Goal: Task Accomplishment & Management: Use online tool/utility

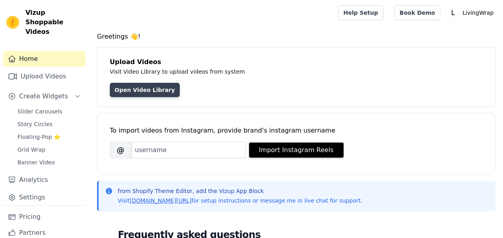
click at [139, 95] on link "Open Video Library" at bounding box center [145, 90] width 70 height 14
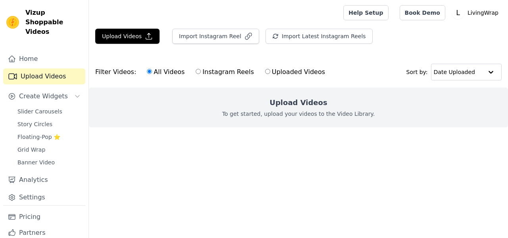
click at [228, 74] on label "Instagram Reels" at bounding box center [224, 72] width 59 height 10
click at [201, 74] on input "Instagram Reels" at bounding box center [198, 71] width 5 height 5
radio input "true"
click at [267, 74] on label "Uploaded Videos" at bounding box center [295, 72] width 61 height 10
click at [267, 74] on input "Uploaded Videos" at bounding box center [267, 71] width 5 height 5
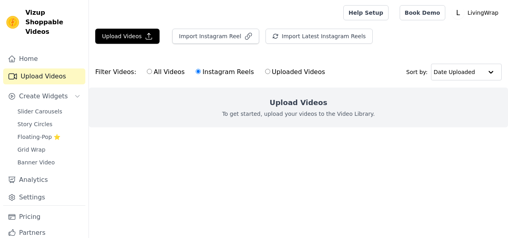
radio input "true"
click at [203, 75] on label "Instagram Reels" at bounding box center [224, 72] width 59 height 10
click at [201, 74] on input "Instagram Reels" at bounding box center [198, 71] width 5 height 5
radio input "true"
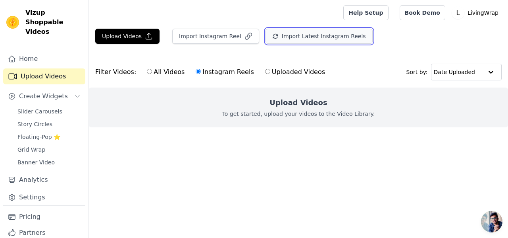
click at [277, 32] on button "Import Latest Instagram Reels" at bounding box center [319, 36] width 107 height 15
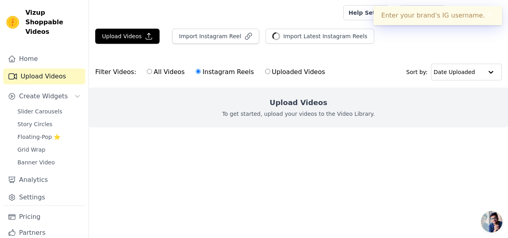
click at [175, 159] on html "Enter your brand's IG username. ✖ Vizup Shoppable Videos Home Upload Videos Cre…" at bounding box center [254, 79] width 508 height 159
click at [490, 13] on button "✖" at bounding box center [489, 16] width 9 height 10
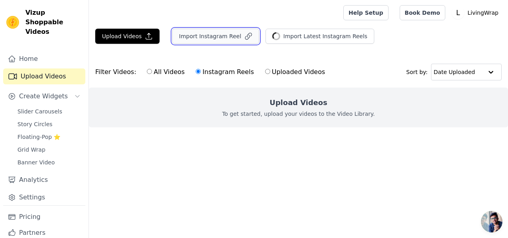
click at [235, 39] on button "Import Instagram Reel" at bounding box center [215, 36] width 87 height 15
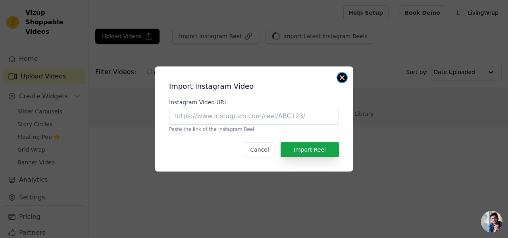
click at [343, 77] on button "Close modal" at bounding box center [343, 78] width 10 height 10
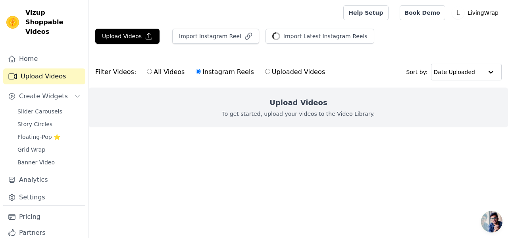
click at [147, 71] on input "All Videos" at bounding box center [149, 71] width 5 height 5
radio input "true"
click at [125, 39] on button "Upload Videos" at bounding box center [127, 36] width 64 height 15
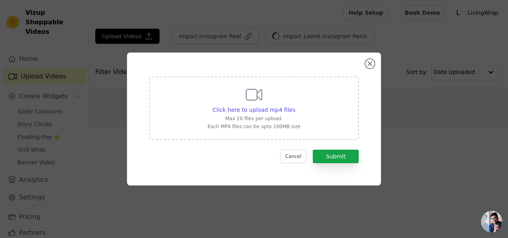
click at [187, 106] on div "Click here to upload mp4 files Max 10 files per upload. Each MP4 files can be u…" at bounding box center [254, 108] width 210 height 64
click at [295, 106] on input "Click here to upload mp4 files Max 10 files per upload. Each MP4 files can be u…" at bounding box center [295, 105] width 0 height 0
type input "C:\fakepath\Viral Earbuds with LCD display Zatify store#earbuds#shorts#viral#sm…"
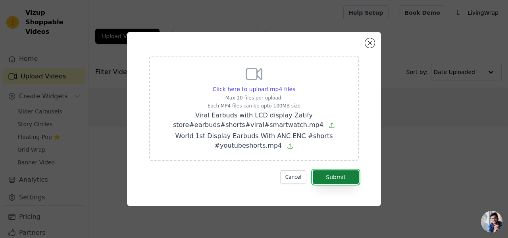
click at [341, 176] on button "Submit" at bounding box center [336, 177] width 46 height 14
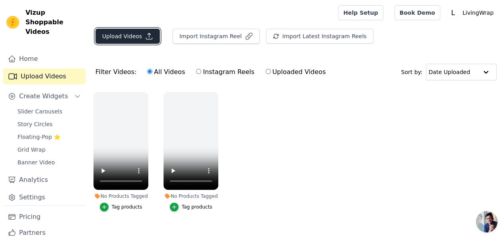
click at [132, 37] on button "Upload Videos" at bounding box center [127, 36] width 64 height 15
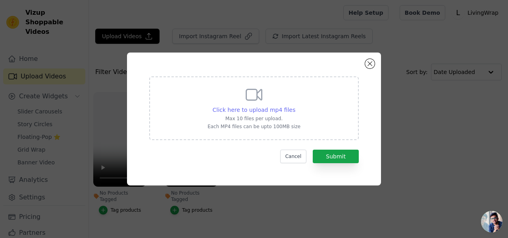
click at [249, 112] on span "Click here to upload mp4 files" at bounding box center [254, 109] width 83 height 6
click at [295, 106] on input "Click here to upload mp4 files Max 10 files per upload. Each MP4 files can be u…" at bounding box center [295, 105] width 0 height 0
type input "C:\fakepath\A9 Pro Airpods Touch Screen Honest Review.mp4"
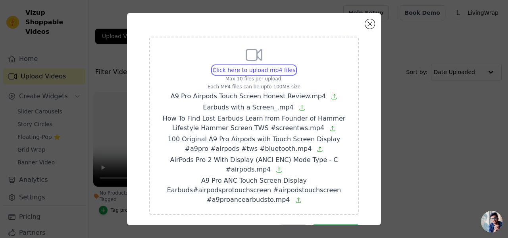
scroll to position [35, 0]
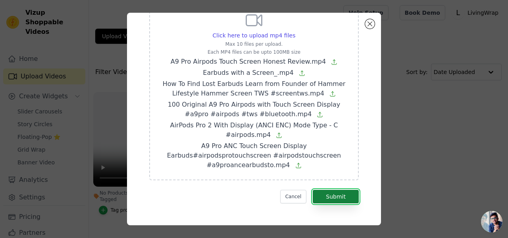
click at [338, 193] on button "Submit" at bounding box center [336, 196] width 46 height 14
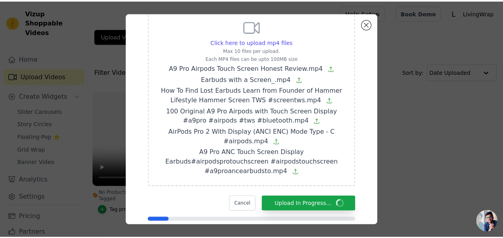
scroll to position [58, 0]
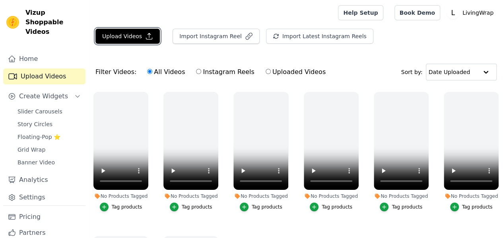
click at [134, 35] on button "Upload Videos" at bounding box center [127, 36] width 64 height 15
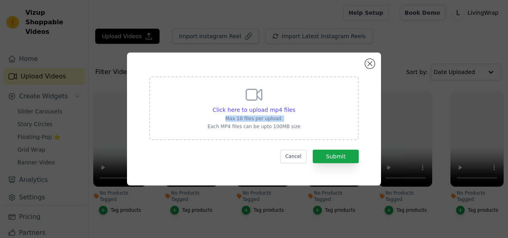
click at [189, 121] on div "Click here to upload mp4 files Max 10 files per upload. Each MP4 files can be u…" at bounding box center [254, 108] width 210 height 64
click at [213, 105] on div "Click here to upload mp4 files Max 10 files per upload. Each MP4 files can be u…" at bounding box center [254, 107] width 93 height 44
click at [295, 105] on input "Click here to upload mp4 files Max 10 files per upload. Each MP4 files can be u…" at bounding box center [295, 105] width 0 height 0
click at [269, 108] on span "Click here to upload mp4 files" at bounding box center [254, 109] width 83 height 6
click at [295, 106] on input "Click here to upload mp4 files Max 10 files per upload. Each MP4 files can be u…" at bounding box center [295, 105] width 0 height 0
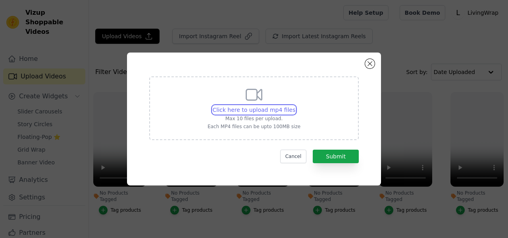
type input "C:\fakepath\I Tested a Unique Smart TWS Earbuds - Urban Smart Earbuds with Disp…"
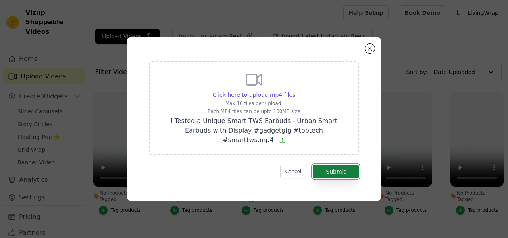
click at [334, 164] on button "Submit" at bounding box center [336, 171] width 46 height 14
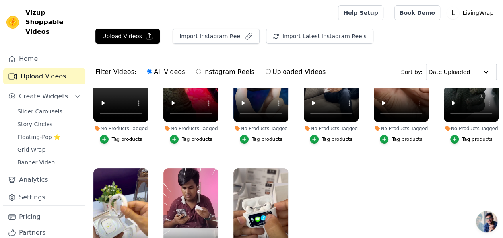
scroll to position [80, 0]
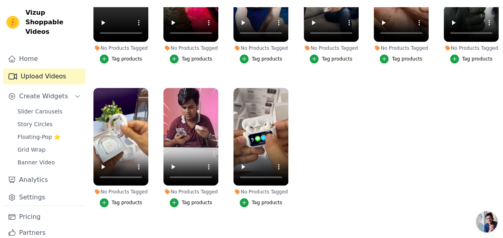
click at [252, 198] on button "Tag products" at bounding box center [261, 202] width 43 height 9
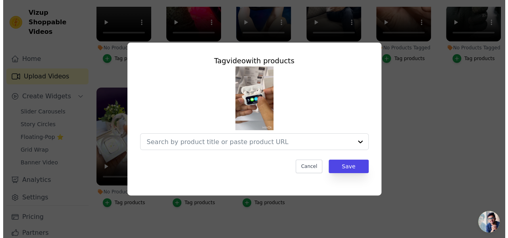
scroll to position [0, 0]
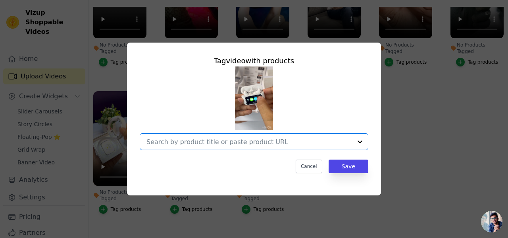
click at [244, 138] on input "No Products Tagged Tag video with products Option undefined, selected. Select i…" at bounding box center [250, 142] width 206 height 8
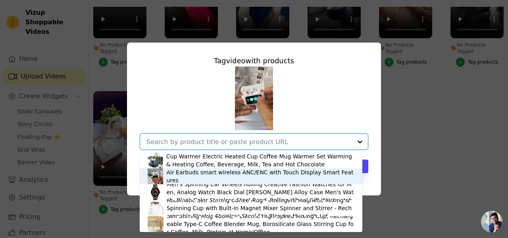
click at [257, 174] on div "Air Earbuds smart wireless ANC/ENC with Touch Display Smart Features" at bounding box center [260, 176] width 188 height 16
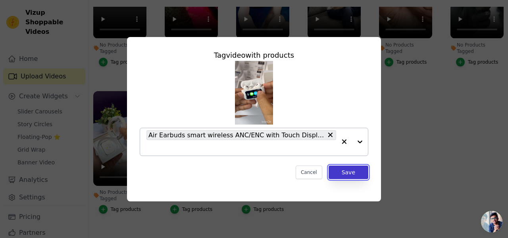
click at [361, 178] on button "Save" at bounding box center [349, 172] width 40 height 14
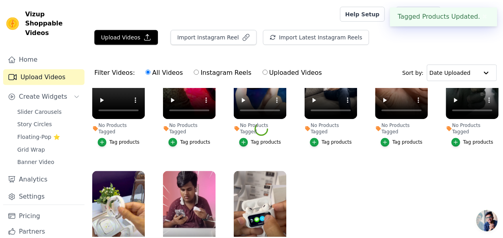
scroll to position [80, 0]
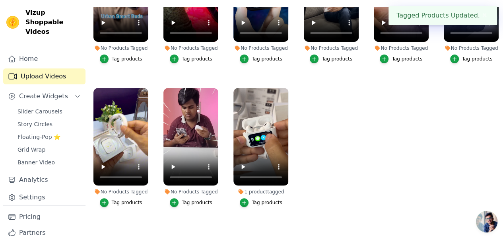
click at [191, 199] on div "Tag products" at bounding box center [197, 202] width 31 height 6
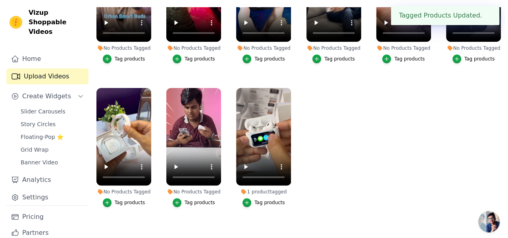
scroll to position [0, 0]
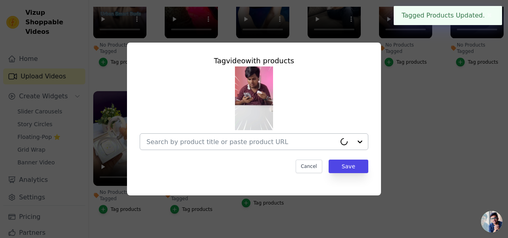
click at [251, 141] on input "No Products Tagged Tag video with products Cancel Save Tag products" at bounding box center [242, 142] width 190 height 8
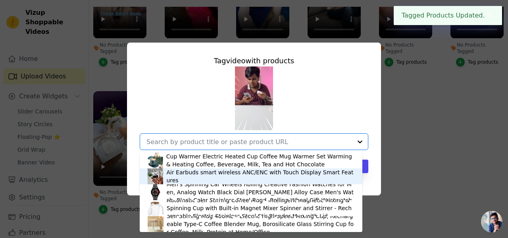
click at [243, 174] on div "Air Earbuds smart wireless ANC/ENC with Touch Display Smart Features" at bounding box center [260, 176] width 188 height 16
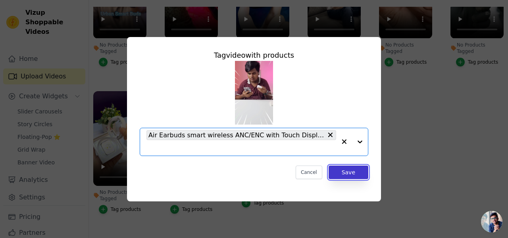
click at [348, 170] on button "Save" at bounding box center [349, 172] width 40 height 14
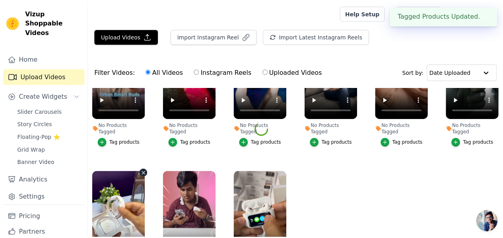
scroll to position [80, 0]
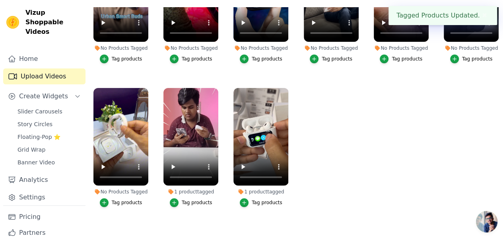
click at [120, 199] on div "Tag products" at bounding box center [127, 202] width 31 height 6
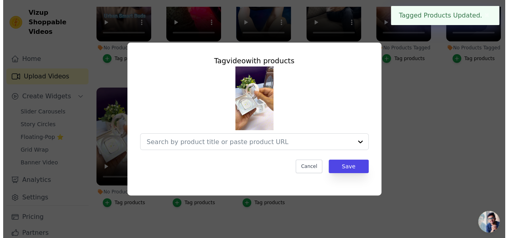
scroll to position [0, 0]
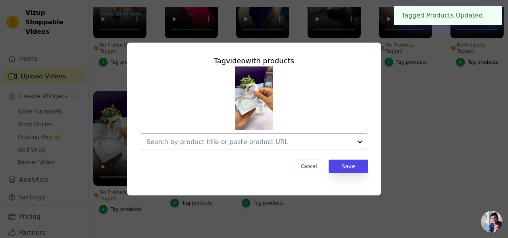
click at [230, 149] on div at bounding box center [250, 141] width 206 height 16
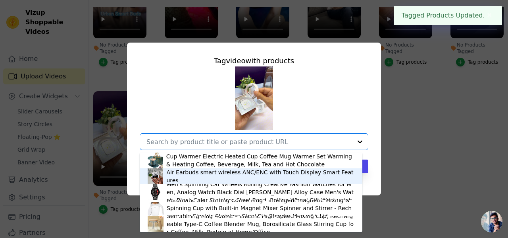
click at [227, 182] on div "Air Earbuds smart wireless ANC/ENC with Touch Display Smart Features" at bounding box center [251, 176] width 207 height 16
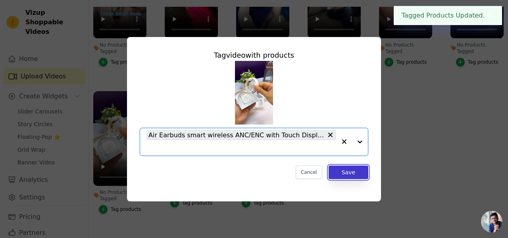
click at [337, 169] on button "Save" at bounding box center [349, 172] width 40 height 14
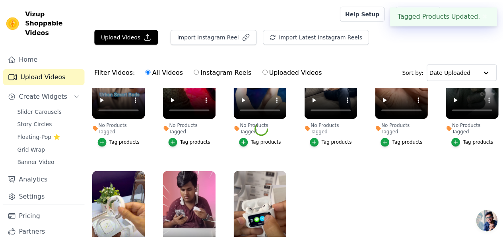
scroll to position [80, 0]
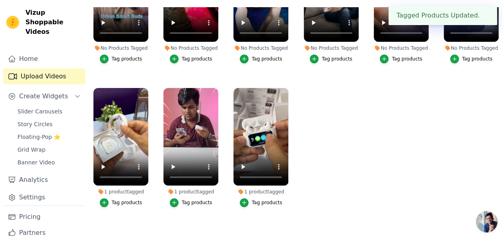
click at [448, 54] on div "Tag products" at bounding box center [470, 58] width 55 height 9
click at [451, 56] on icon "button" at bounding box center [454, 59] width 6 height 6
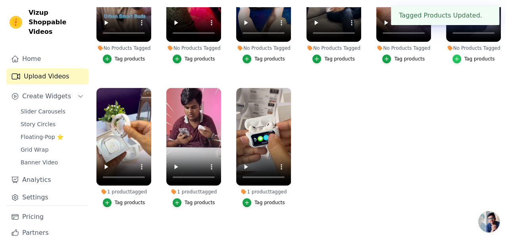
scroll to position [0, 0]
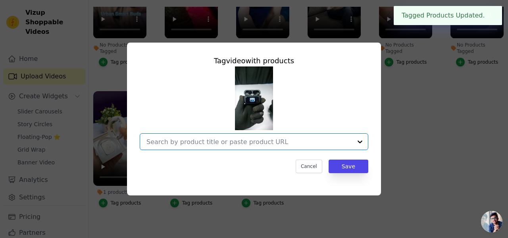
click at [301, 140] on input "No Products Tagged Tag video with products Option undefined, selected. Select i…" at bounding box center [250, 142] width 206 height 8
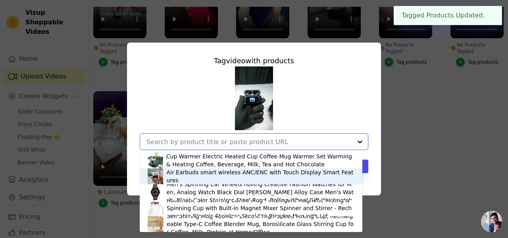
click at [270, 176] on div "Air Earbuds smart wireless ANC/ENC with Touch Display Smart Features" at bounding box center [260, 176] width 188 height 16
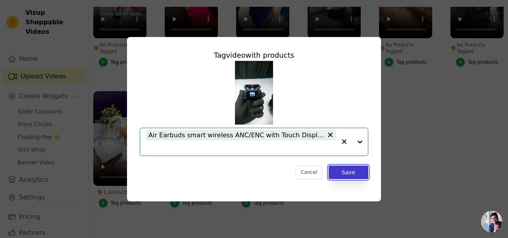
click at [356, 170] on button "Save" at bounding box center [349, 172] width 40 height 14
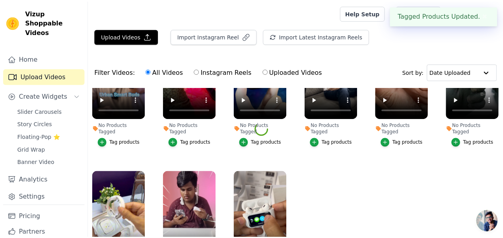
scroll to position [80, 0]
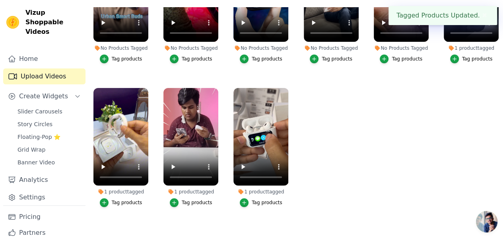
click at [394, 56] on div "Tag products" at bounding box center [406, 59] width 31 height 6
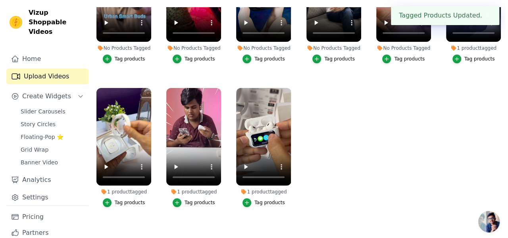
scroll to position [0, 0]
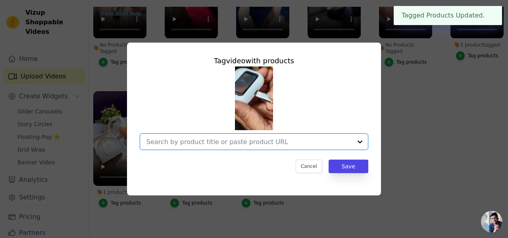
click at [318, 143] on input "No Products Tagged Tag video with products Option undefined, selected. Select i…" at bounding box center [250, 142] width 206 height 8
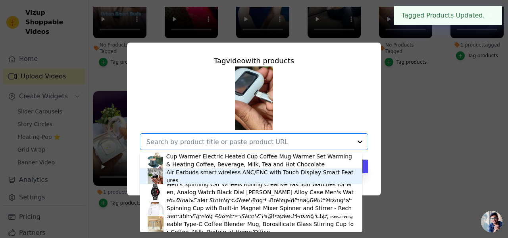
click at [284, 170] on div "Air Earbuds smart wireless ANC/ENC with Touch Display Smart Features" at bounding box center [251, 176] width 207 height 16
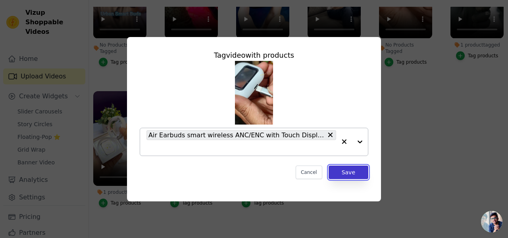
click at [359, 169] on button "Save" at bounding box center [349, 172] width 40 height 14
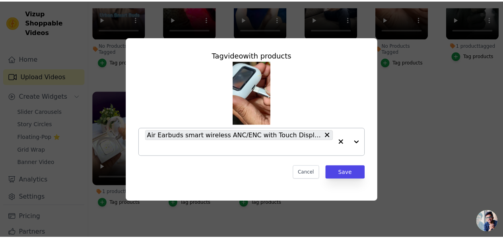
scroll to position [80, 0]
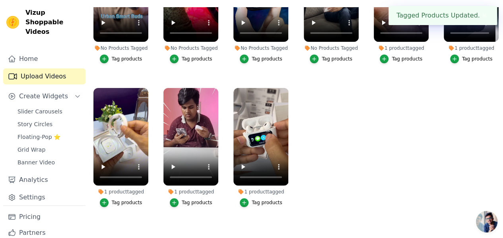
click at [329, 56] on div "Tag products" at bounding box center [336, 59] width 31 height 6
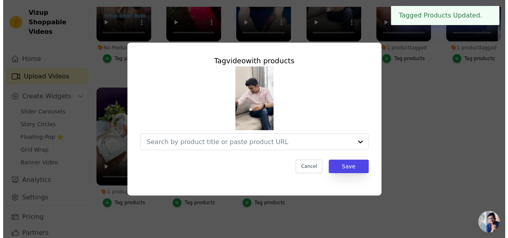
scroll to position [0, 0]
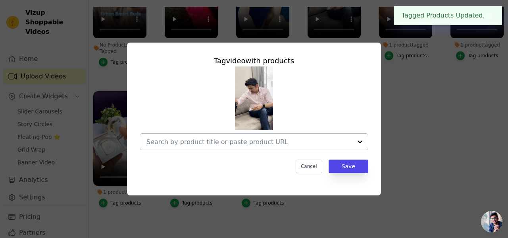
click at [299, 139] on input "No Products Tagged Tag video with products Cancel Save Tag products" at bounding box center [250, 142] width 206 height 8
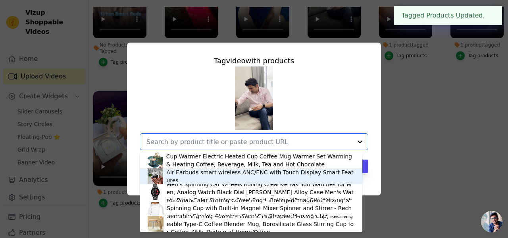
click at [287, 174] on div "Air Earbuds smart wireless ANC/ENC with Touch Display Smart Features" at bounding box center [260, 176] width 188 height 16
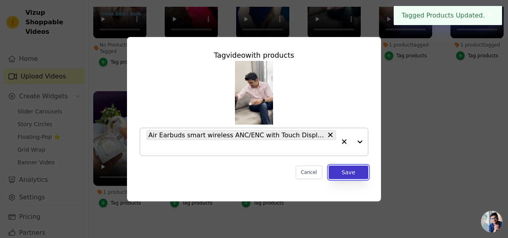
click at [348, 169] on button "Save" at bounding box center [349, 172] width 40 height 14
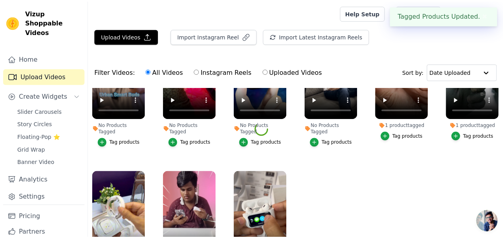
scroll to position [80, 0]
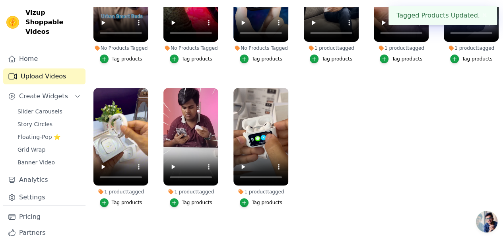
click at [265, 56] on div "Tag products" at bounding box center [266, 59] width 31 height 6
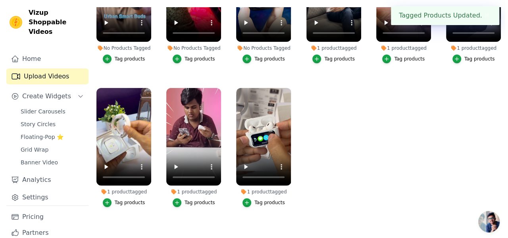
scroll to position [0, 0]
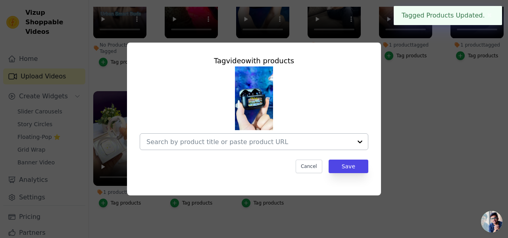
click at [327, 135] on div at bounding box center [250, 141] width 206 height 16
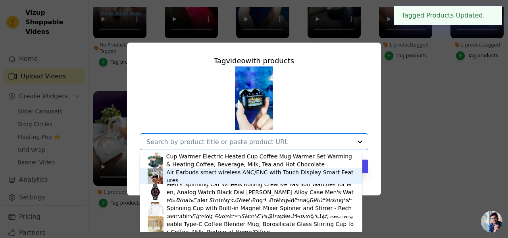
click at [286, 177] on div "Air Earbuds smart wireless ANC/ENC with Touch Display Smart Features" at bounding box center [260, 176] width 188 height 16
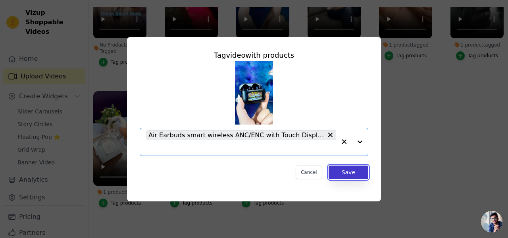
click at [341, 175] on button "Save" at bounding box center [349, 172] width 40 height 14
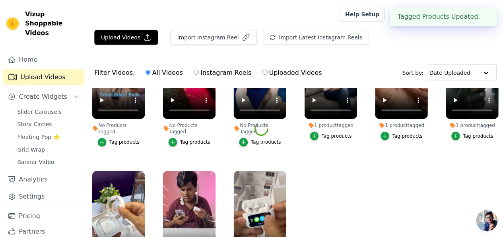
scroll to position [80, 0]
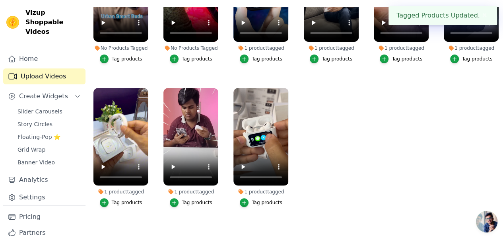
click at [197, 56] on div "Tag products" at bounding box center [197, 59] width 31 height 6
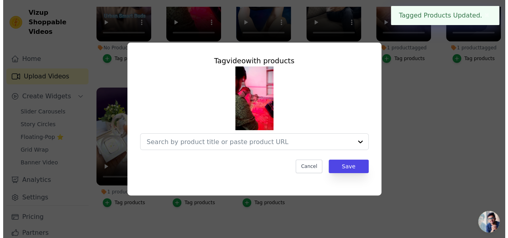
scroll to position [0, 0]
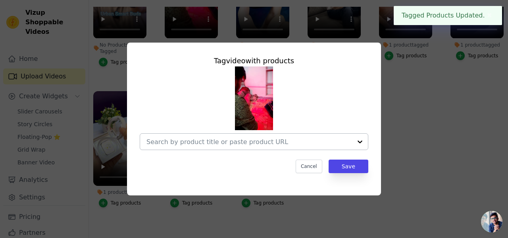
click at [292, 146] on div at bounding box center [250, 141] width 206 height 16
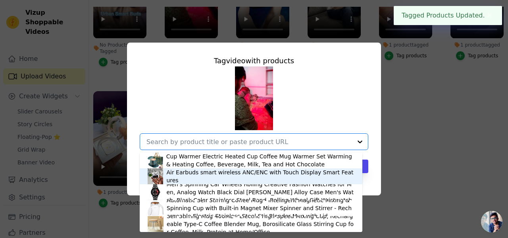
click at [296, 178] on div "Air Earbuds smart wireless ANC/ENC with Touch Display Smart Features" at bounding box center [260, 176] width 188 height 16
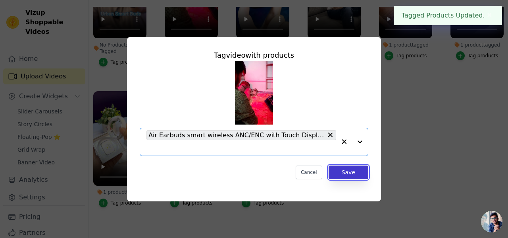
click at [355, 177] on button "Save" at bounding box center [349, 172] width 40 height 14
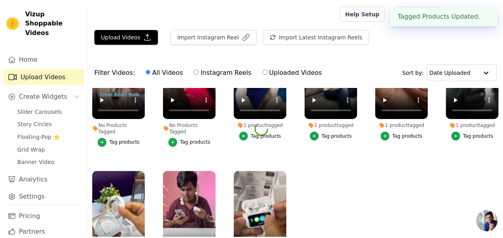
scroll to position [80, 0]
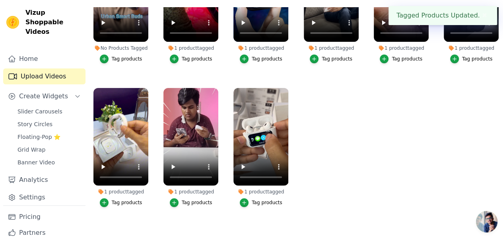
click at [124, 56] on div "Tag products" at bounding box center [127, 59] width 31 height 6
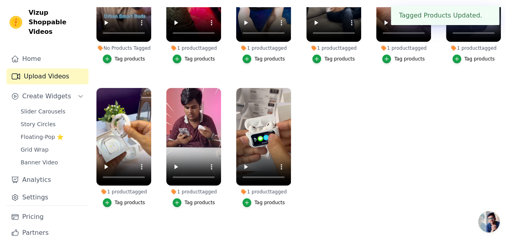
scroll to position [0, 0]
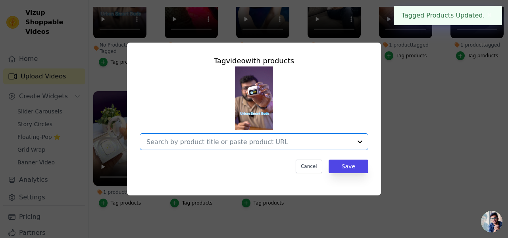
click at [273, 143] on input "No Products Tagged Tag video with products Option undefined, selected. Select i…" at bounding box center [250, 142] width 206 height 8
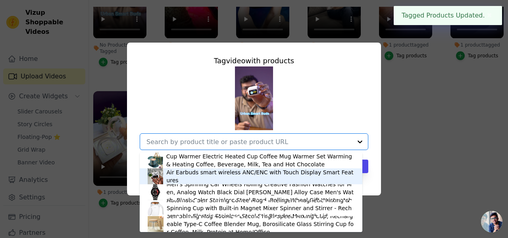
click at [283, 172] on div "Air Earbuds smart wireless ANC/ENC with Touch Display Smart Features" at bounding box center [260, 176] width 188 height 16
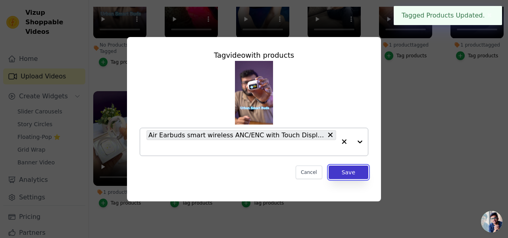
click at [342, 169] on button "Save" at bounding box center [349, 172] width 40 height 14
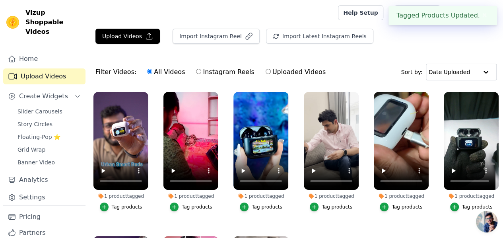
click at [481, 13] on button "✖" at bounding box center [483, 16] width 9 height 10
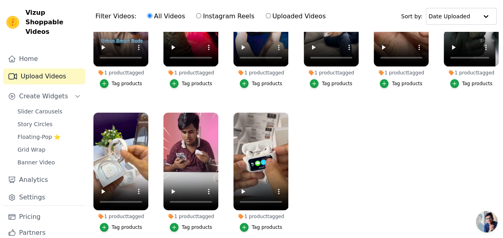
scroll to position [80, 0]
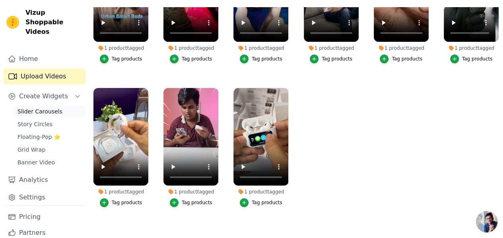
click at [60, 106] on link "Slider Carousels" at bounding box center [49, 111] width 73 height 11
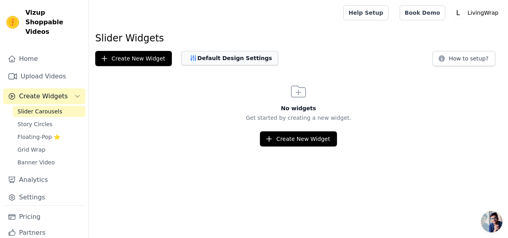
click at [201, 55] on button "Default Design Settings" at bounding box center [230, 58] width 97 height 14
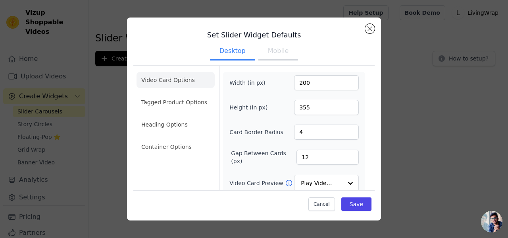
click at [259, 56] on button "Mobile" at bounding box center [279, 51] width 40 height 17
click at [232, 53] on button "Desktop" at bounding box center [232, 51] width 45 height 17
click at [259, 51] on button "Mobile" at bounding box center [279, 51] width 40 height 17
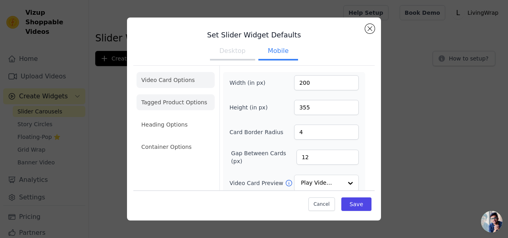
click at [193, 139] on li "Tagged Product Options" at bounding box center [176, 147] width 78 height 16
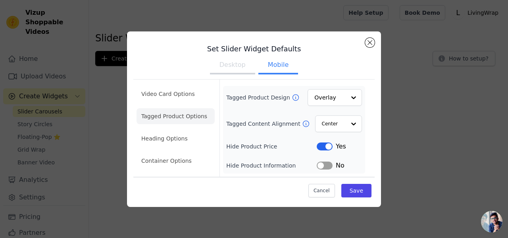
click at [182, 108] on li "Video Card Options" at bounding box center [176, 116] width 78 height 16
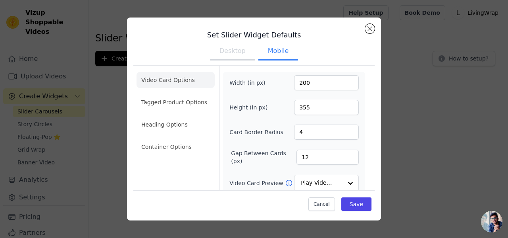
click at [189, 139] on li "Tagged Product Options" at bounding box center [176, 147] width 78 height 16
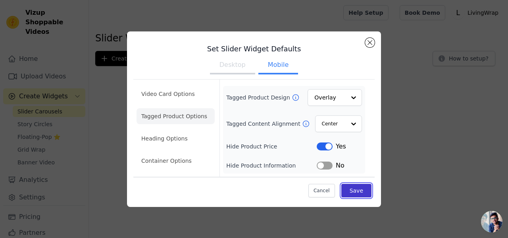
click at [363, 193] on button "Save" at bounding box center [357, 191] width 30 height 14
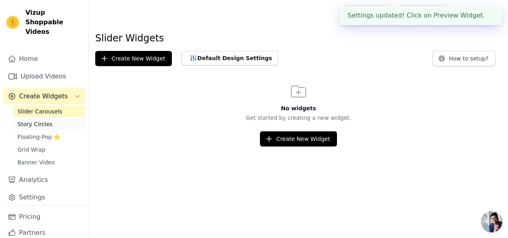
click at [27, 120] on span "Story Circles" at bounding box center [34, 124] width 35 height 8
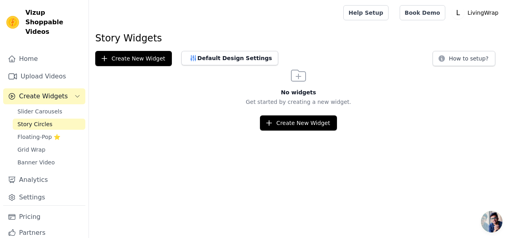
click at [41, 121] on div "Slider Carousels Story Circles Floating-Pop ⭐ Grid Wrap Banner Video" at bounding box center [49, 137] width 73 height 62
click at [37, 131] on link "Floating-Pop ⭐" at bounding box center [49, 136] width 73 height 11
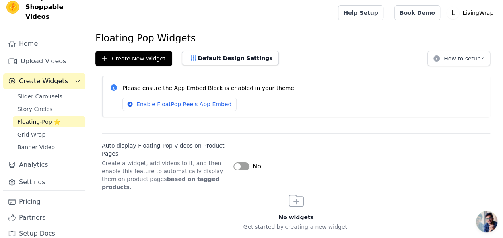
scroll to position [8, 0]
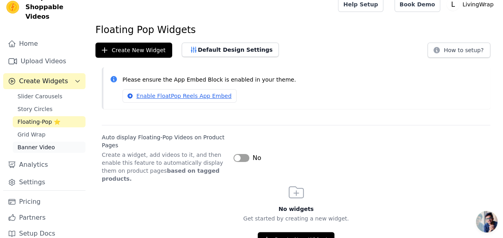
click at [33, 143] on span "Banner Video" at bounding box center [35, 147] width 37 height 8
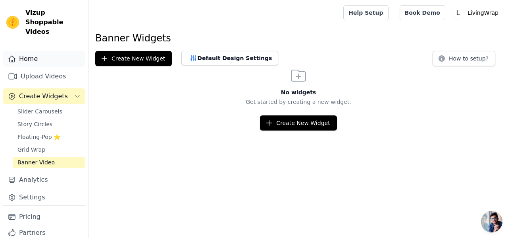
click at [39, 55] on link "Home" at bounding box center [44, 59] width 82 height 16
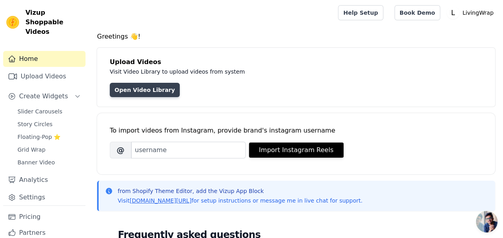
click at [127, 85] on link "Open Video Library" at bounding box center [145, 90] width 70 height 14
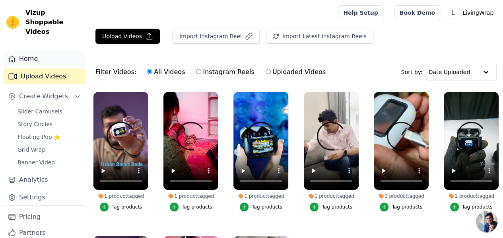
click at [44, 54] on link "Home" at bounding box center [44, 59] width 82 height 16
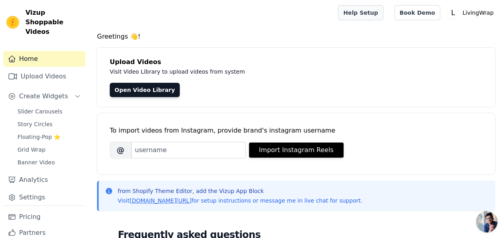
click at [383, 15] on link "Help Setup" at bounding box center [360, 12] width 45 height 15
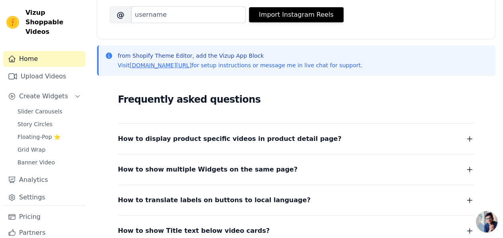
scroll to position [135, 0]
click at [211, 135] on span "How to display product specific videos in product detail page?" at bounding box center [229, 138] width 223 height 11
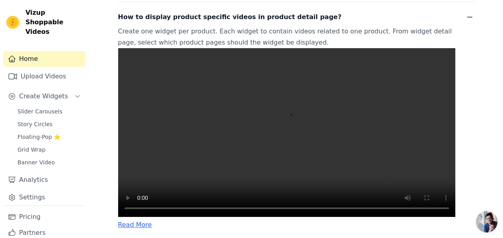
scroll to position [259, 0]
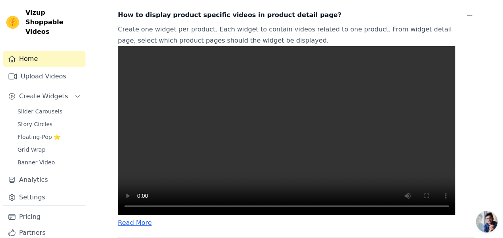
click at [197, 201] on video at bounding box center [286, 130] width 337 height 168
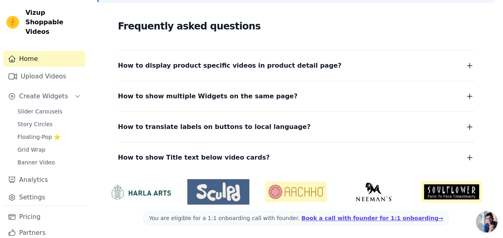
scroll to position [207, 0]
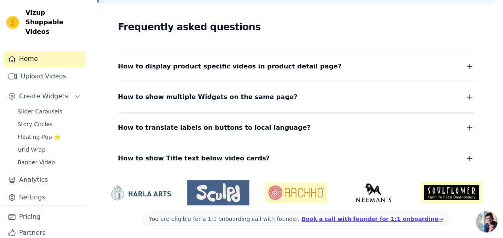
click at [157, 67] on span "How to display product specific videos in product detail page?" at bounding box center [229, 66] width 223 height 11
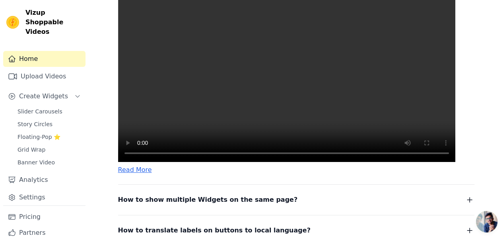
scroll to position [310, 0]
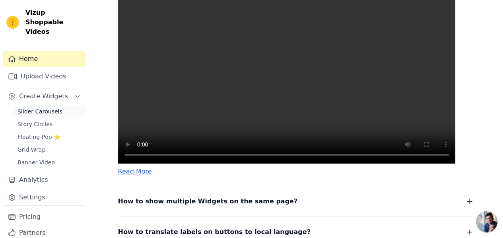
click at [44, 107] on span "Slider Carousels" at bounding box center [39, 111] width 45 height 8
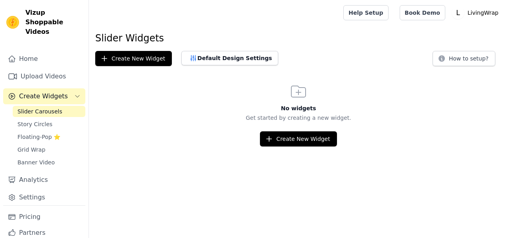
click at [115, 67] on div "Slider Widgets Create New Widget Default Design Settings How to setup? No widge…" at bounding box center [299, 89] width 420 height 114
click at [115, 62] on button "Create New Widget" at bounding box center [133, 58] width 77 height 15
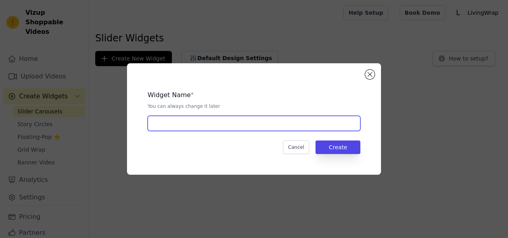
click at [176, 119] on input "text" at bounding box center [254, 123] width 213 height 15
type input "earbuds"
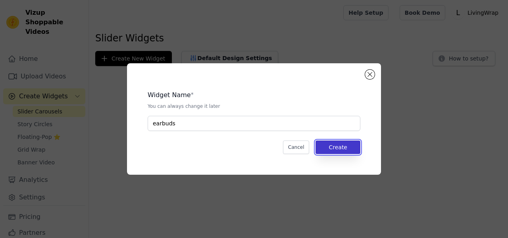
click at [327, 147] on button "Create" at bounding box center [338, 147] width 45 height 14
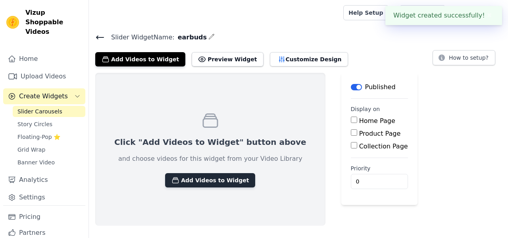
click at [211, 180] on button "Add Videos to Widget" at bounding box center [210, 180] width 90 height 14
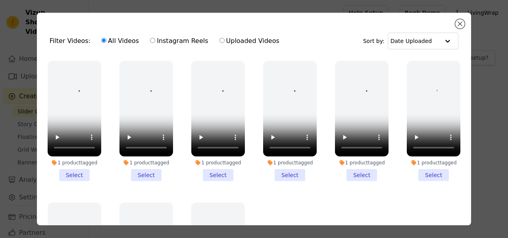
scroll to position [68, 0]
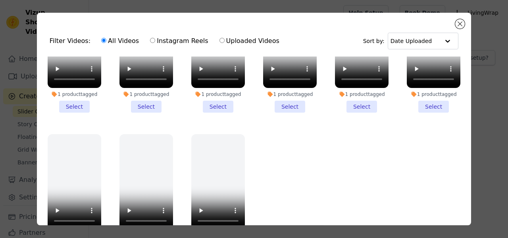
click at [82, 106] on li "1 product tagged Select" at bounding box center [75, 52] width 54 height 120
click at [0, 0] on input "1 product tagged Select" at bounding box center [0, 0] width 0 height 0
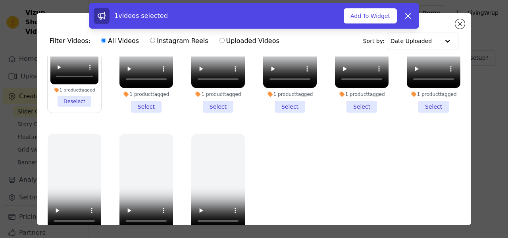
click at [141, 100] on li "1 product tagged Select" at bounding box center [147, 52] width 54 height 120
click at [0, 0] on input "1 product tagged Select" at bounding box center [0, 0] width 0 height 0
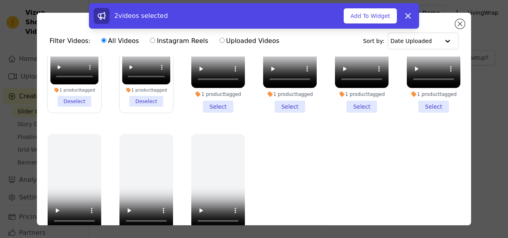
click at [220, 102] on li "1 product tagged Select" at bounding box center [218, 52] width 54 height 120
click at [0, 0] on input "1 product tagged Select" at bounding box center [0, 0] width 0 height 0
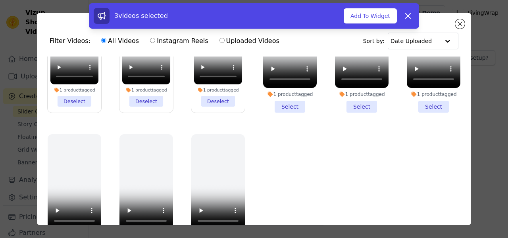
click at [278, 105] on li "1 product tagged Select" at bounding box center [290, 52] width 54 height 120
click at [0, 0] on input "1 product tagged Select" at bounding box center [0, 0] width 0 height 0
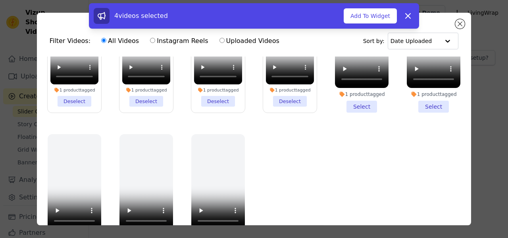
click at [352, 105] on li "1 product tagged Select" at bounding box center [362, 52] width 54 height 120
click at [0, 0] on input "1 product tagged Select" at bounding box center [0, 0] width 0 height 0
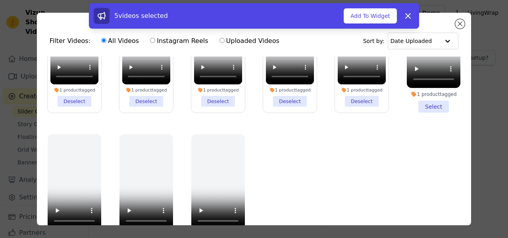
click at [415, 101] on li "1 product tagged Select" at bounding box center [434, 52] width 54 height 120
click at [0, 0] on input "1 product tagged Select" at bounding box center [0, 0] width 0 height 0
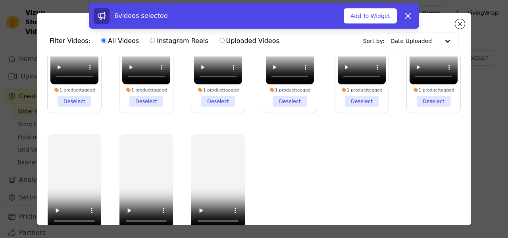
scroll to position [69, 0]
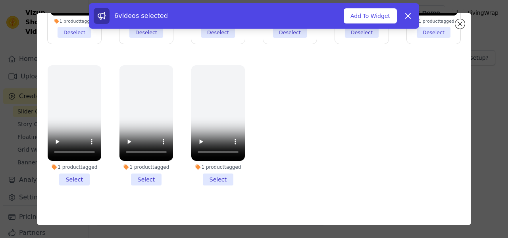
click at [210, 184] on ul "1 product tagged Deselect 1 product tagged Deselect 1 product tagged Deselect 1…" at bounding box center [254, 94] width 422 height 212
click at [203, 168] on li "1 product tagged Select" at bounding box center [218, 125] width 54 height 120
click at [0, 0] on input "1 product tagged Select" at bounding box center [0, 0] width 0 height 0
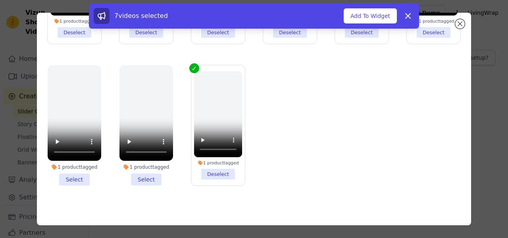
click at [142, 167] on li "1 product tagged Select" at bounding box center [147, 125] width 54 height 120
click at [0, 0] on input "1 product tagged Select" at bounding box center [0, 0] width 0 height 0
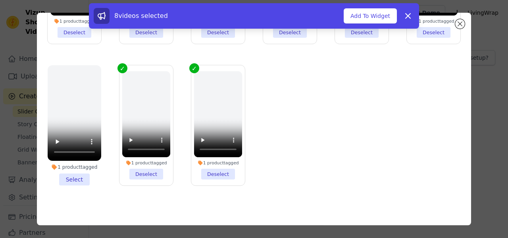
click at [84, 172] on li "1 product tagged Select" at bounding box center [75, 125] width 54 height 120
click at [0, 0] on input "1 product tagged Select" at bounding box center [0, 0] width 0 height 0
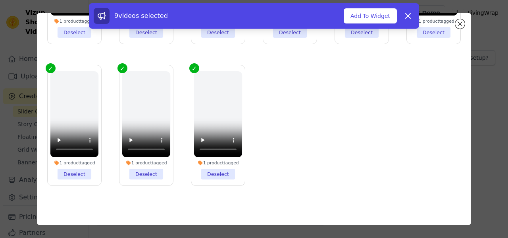
scroll to position [0, 0]
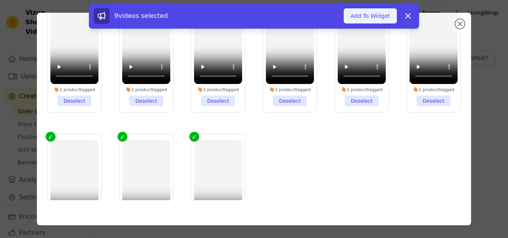
click at [356, 12] on button "Add To Widget" at bounding box center [370, 15] width 53 height 15
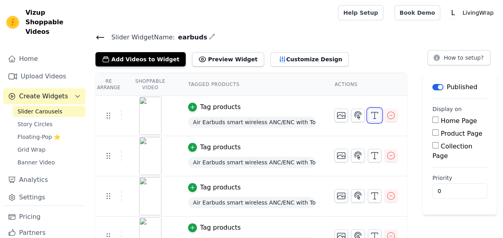
click at [377, 112] on polyline "button" at bounding box center [374, 112] width 6 height 1
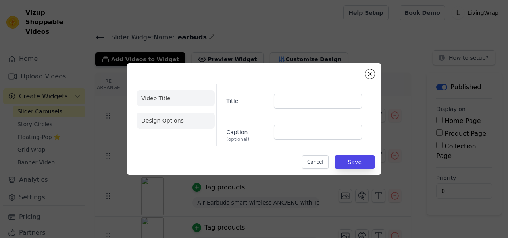
click at [160, 126] on li "Design Options" at bounding box center [176, 120] width 78 height 16
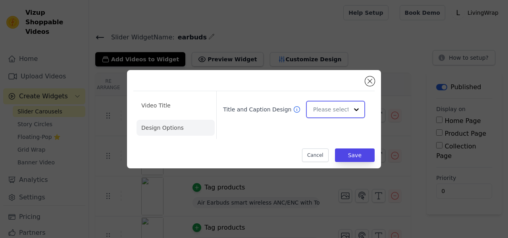
click at [321, 107] on input "Title and Caption Design" at bounding box center [330, 109] width 35 height 16
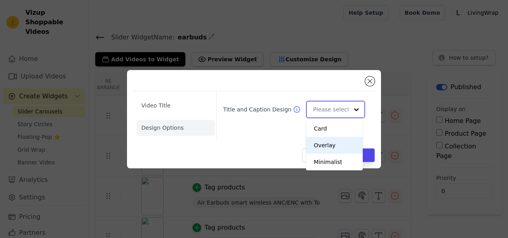
click at [307, 145] on div "Overlay" at bounding box center [334, 145] width 57 height 17
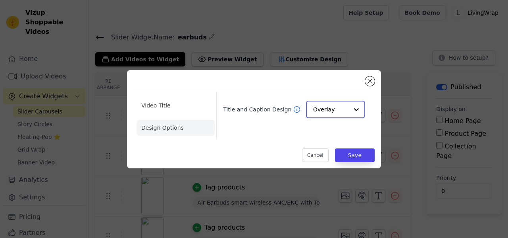
click at [311, 108] on div "Overlay" at bounding box center [335, 109] width 59 height 17
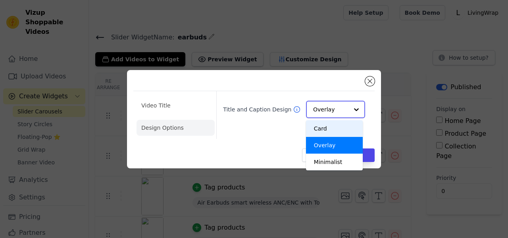
click at [319, 130] on div "Card" at bounding box center [334, 128] width 57 height 17
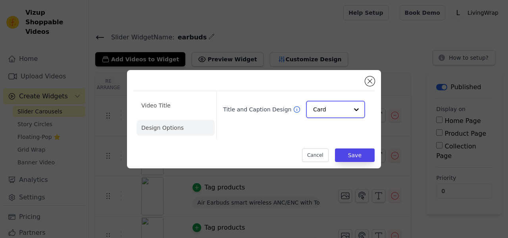
click at [320, 114] on input "Title and Caption Design" at bounding box center [330, 109] width 35 height 16
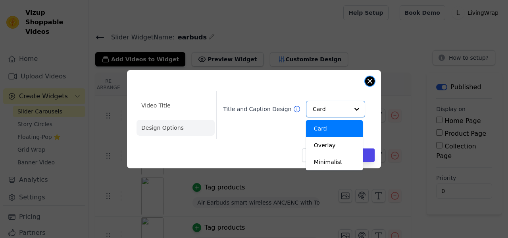
click at [368, 79] on button "Close modal" at bounding box center [370, 81] width 10 height 10
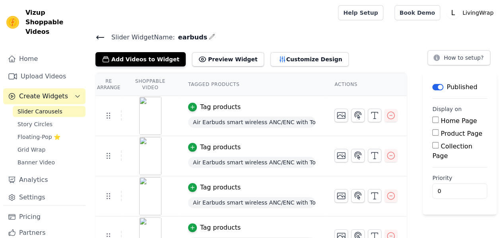
click at [454, 131] on label "Product Page" at bounding box center [461, 134] width 42 height 8
click at [438, 131] on input "Product Page" at bounding box center [435, 132] width 6 height 6
checkbox input "true"
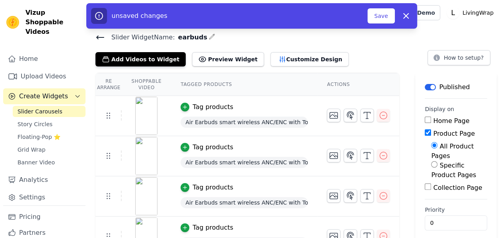
click at [431, 161] on input "Specific Product Pages" at bounding box center [434, 164] width 6 height 6
radio input "true"
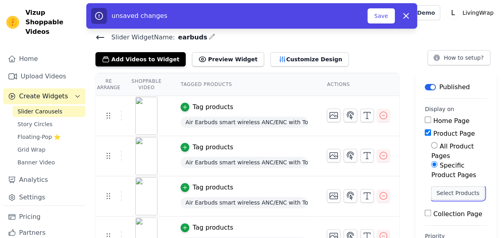
click at [438, 186] on button "Select Products" at bounding box center [457, 193] width 53 height 14
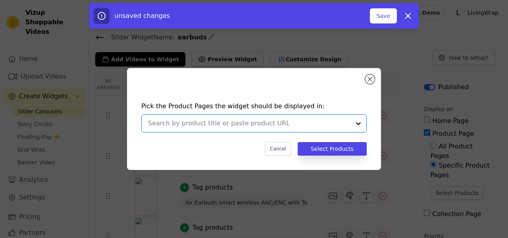
click at [305, 119] on input "text" at bounding box center [249, 123] width 203 height 10
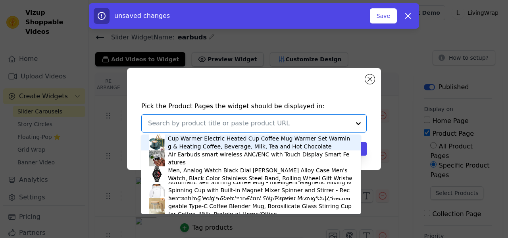
click at [287, 158] on div "Air Earbuds smart wireless ANC/ENC with Touch Display Smart Features" at bounding box center [260, 158] width 185 height 16
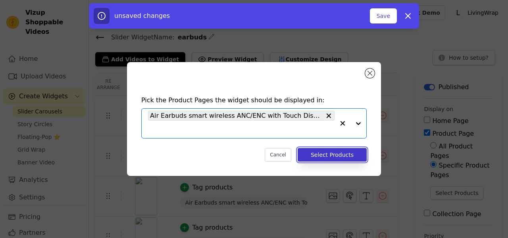
click at [317, 156] on button "Select Products" at bounding box center [332, 155] width 69 height 14
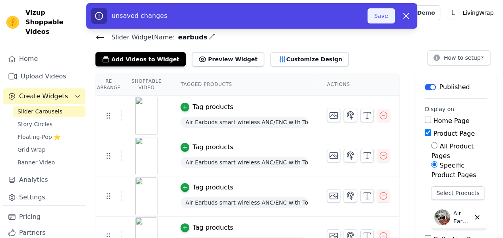
click at [387, 18] on button "Save" at bounding box center [380, 15] width 27 height 15
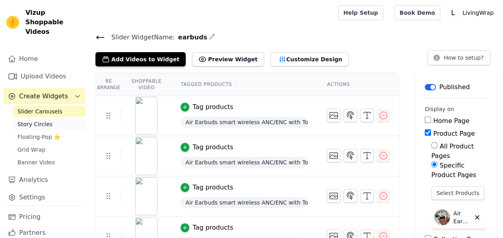
click at [37, 120] on span "Story Circles" at bounding box center [34, 124] width 35 height 8
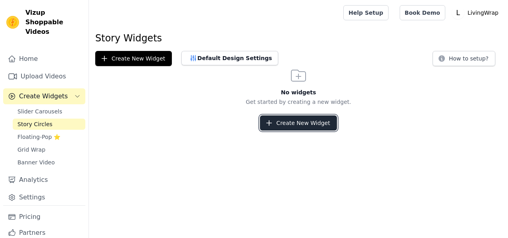
click at [276, 120] on button "Create New Widget" at bounding box center [298, 122] width 77 height 15
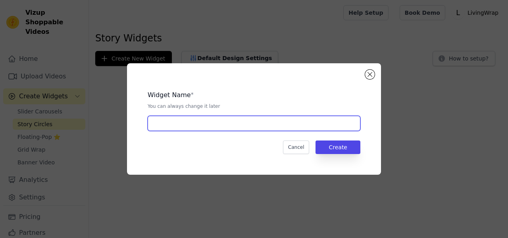
click at [214, 124] on input "text" at bounding box center [254, 123] width 213 height 15
type input "earbuds"
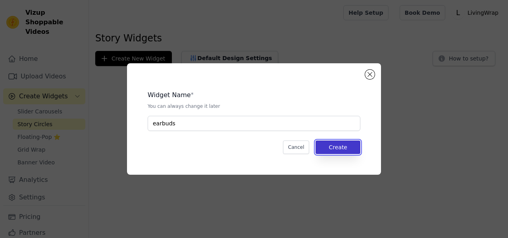
click at [354, 144] on button "Create" at bounding box center [338, 147] width 45 height 14
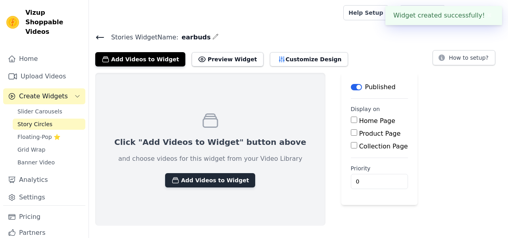
click at [208, 176] on button "Add Videos to Widget" at bounding box center [210, 180] width 90 height 14
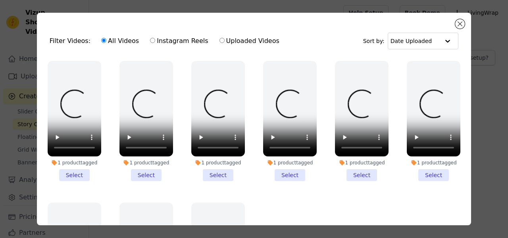
drag, startPoint x: 423, startPoint y: 174, endPoint x: 389, endPoint y: 170, distance: 33.5
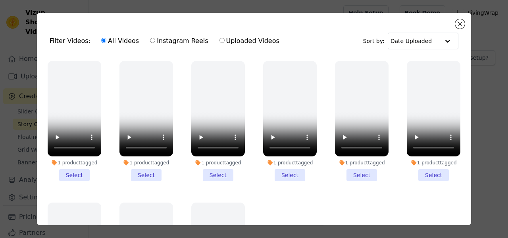
click at [411, 171] on li "1 product tagged Select" at bounding box center [434, 121] width 54 height 120
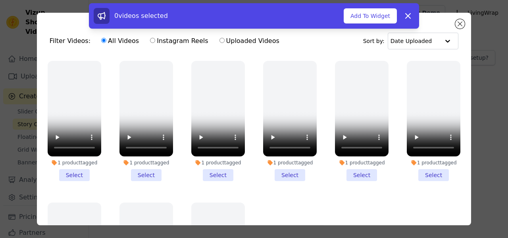
click at [342, 169] on li "1 product tagged Select" at bounding box center [362, 121] width 54 height 120
click at [0, 0] on input "1 product tagged Select" at bounding box center [0, 0] width 0 height 0
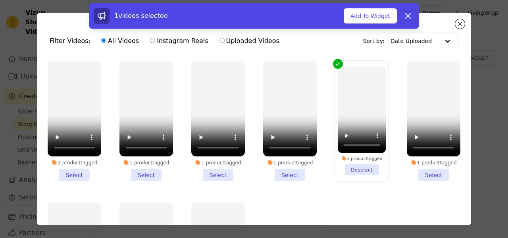
click at [288, 170] on li "1 product tagged Select" at bounding box center [290, 121] width 54 height 120
click at [0, 0] on input "1 product tagged Select" at bounding box center [0, 0] width 0 height 0
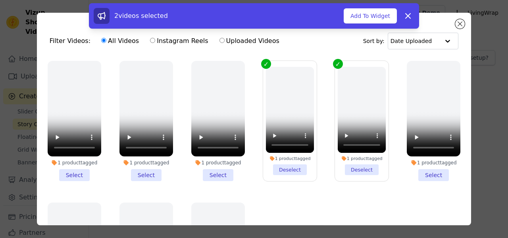
click at [207, 175] on li "1 product tagged Select" at bounding box center [218, 121] width 54 height 120
click at [0, 0] on input "1 product tagged Select" at bounding box center [0, 0] width 0 height 0
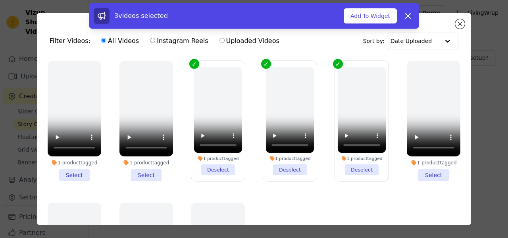
click at [153, 171] on li "1 product tagged Select" at bounding box center [147, 121] width 54 height 120
click at [0, 0] on input "1 product tagged Select" at bounding box center [0, 0] width 0 height 0
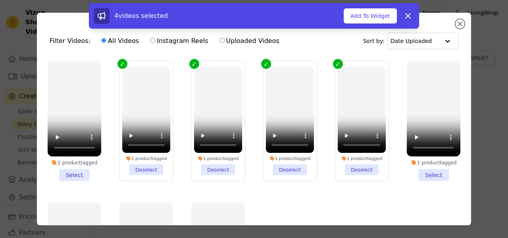
click at [75, 172] on li "1 product tagged Select" at bounding box center [75, 121] width 54 height 120
click at [0, 0] on input "1 product tagged Select" at bounding box center [0, 0] width 0 height 0
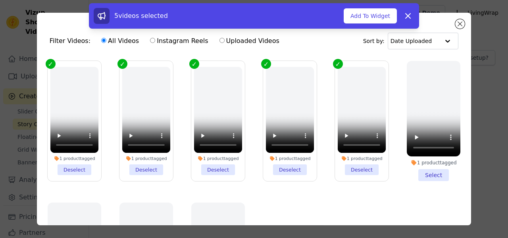
click at [426, 174] on li "1 product tagged Select" at bounding box center [434, 121] width 54 height 120
click at [0, 0] on input "1 product tagged Select" at bounding box center [0, 0] width 0 height 0
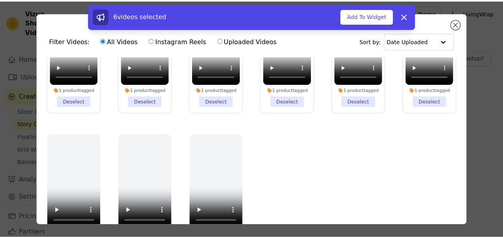
scroll to position [69, 0]
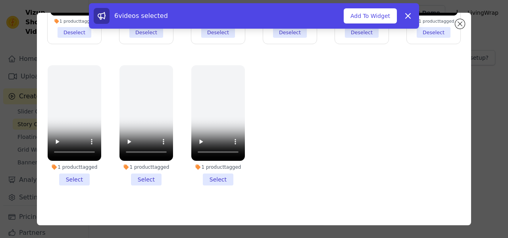
click at [216, 168] on li "1 product tagged Select" at bounding box center [218, 125] width 54 height 120
click at [0, 0] on input "1 product tagged Select" at bounding box center [0, 0] width 0 height 0
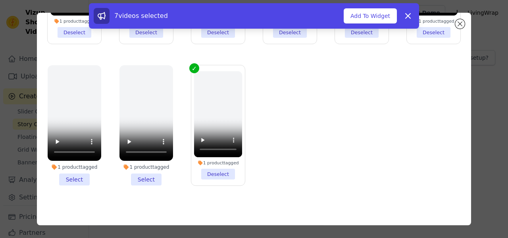
click at [154, 173] on li "1 product tagged Select" at bounding box center [147, 125] width 54 height 120
click at [0, 0] on input "1 product tagged Select" at bounding box center [0, 0] width 0 height 0
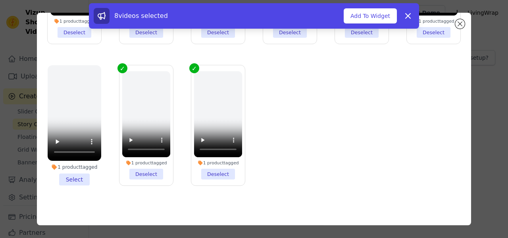
click at [68, 173] on li "1 product tagged Select" at bounding box center [75, 125] width 54 height 120
click at [0, 0] on input "1 product tagged Select" at bounding box center [0, 0] width 0 height 0
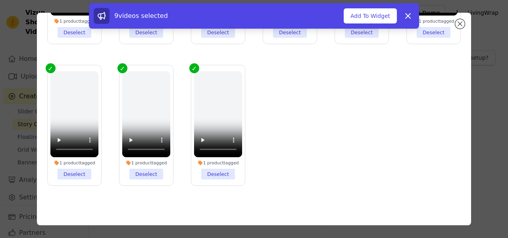
click at [317, 135] on ul "1 product tagged Deselect 1 product tagged Deselect 1 product tagged Deselect 1…" at bounding box center [254, 94] width 422 height 212
click at [381, 12] on button "Add To Widget" at bounding box center [370, 15] width 53 height 15
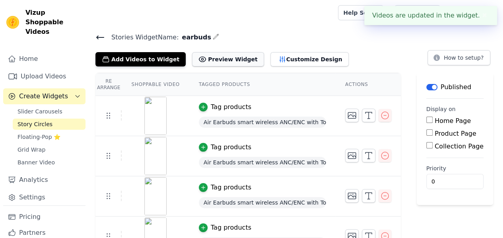
click at [226, 60] on button "Preview Widget" at bounding box center [228, 59] width 72 height 14
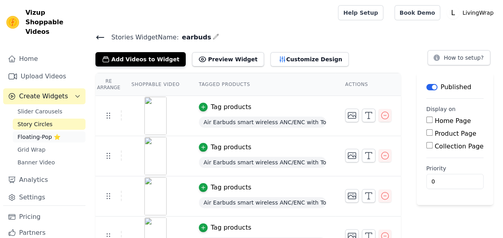
click at [38, 133] on span "Floating-Pop ⭐" at bounding box center [38, 137] width 43 height 8
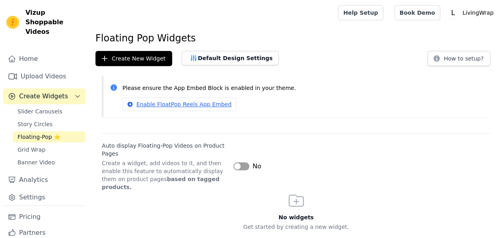
scroll to position [8, 0]
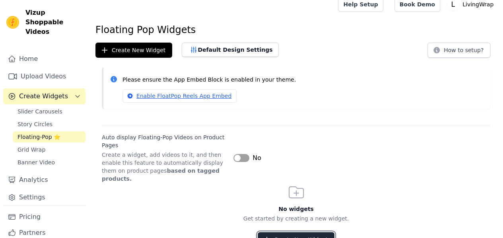
click at [284, 233] on button "Create New Widget" at bounding box center [295, 239] width 77 height 15
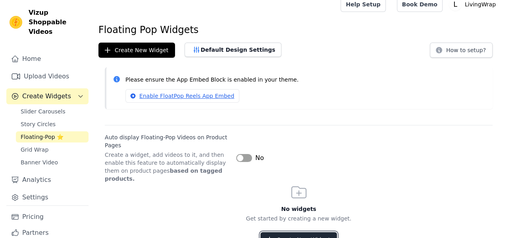
scroll to position [0, 0]
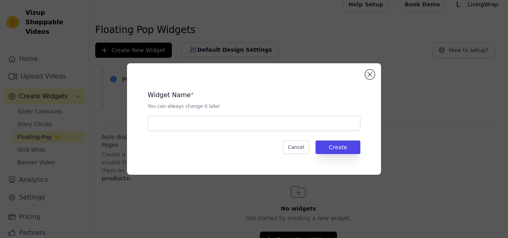
click at [218, 115] on div "Widget Name * You can always change it later" at bounding box center [254, 107] width 213 height 47
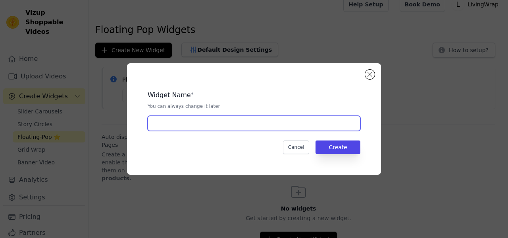
click at [227, 122] on input "text" at bounding box center [254, 123] width 213 height 15
type input "earbuds"
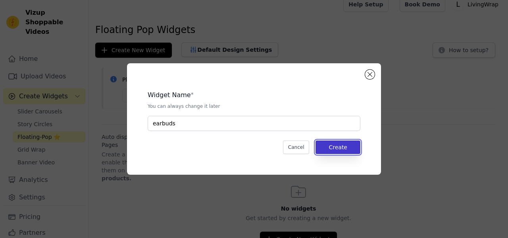
click at [334, 146] on button "Create" at bounding box center [338, 147] width 45 height 14
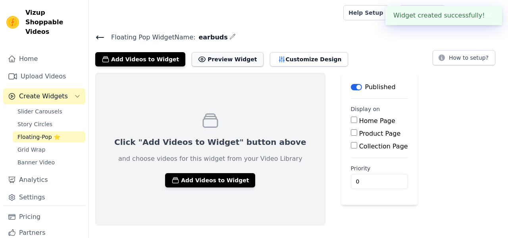
click at [207, 58] on button "Preview Widget" at bounding box center [228, 59] width 72 height 14
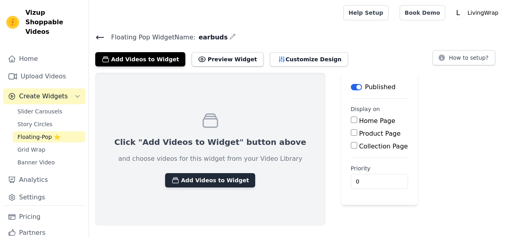
click at [195, 178] on button "Add Videos to Widget" at bounding box center [210, 180] width 90 height 14
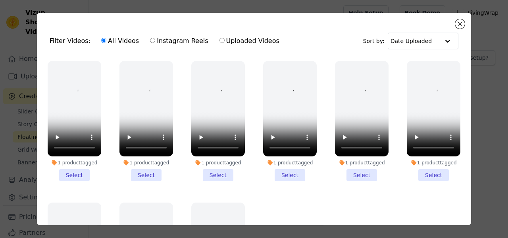
drag, startPoint x: 67, startPoint y: 170, endPoint x: 91, endPoint y: 170, distance: 23.8
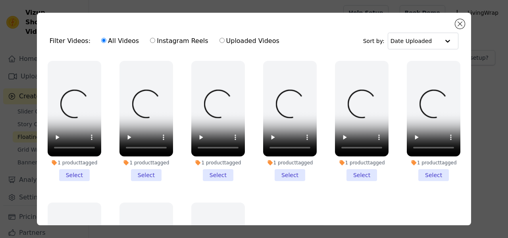
click at [69, 169] on li "1 product tagged Select" at bounding box center [75, 121] width 54 height 120
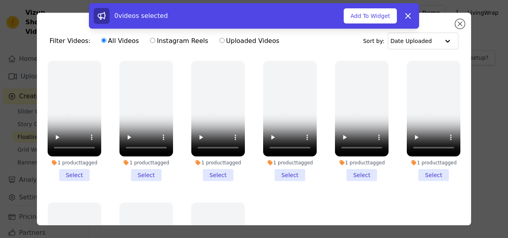
click at [139, 166] on li "1 product tagged Select" at bounding box center [147, 121] width 54 height 120
click at [0, 0] on input "1 product tagged Select" at bounding box center [0, 0] width 0 height 0
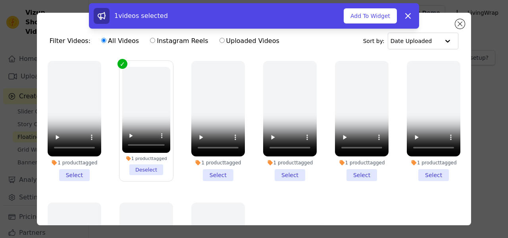
click at [75, 173] on li "1 product tagged Select" at bounding box center [75, 121] width 54 height 120
click at [0, 0] on input "1 product tagged Select" at bounding box center [0, 0] width 0 height 0
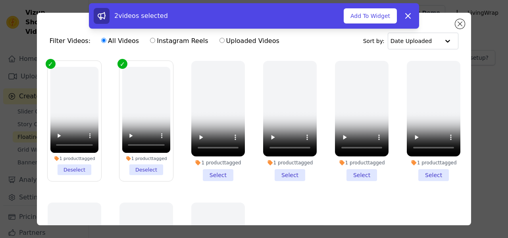
click at [216, 167] on li "1 product tagged Select" at bounding box center [218, 121] width 54 height 120
click at [0, 0] on input "1 product tagged Select" at bounding box center [0, 0] width 0 height 0
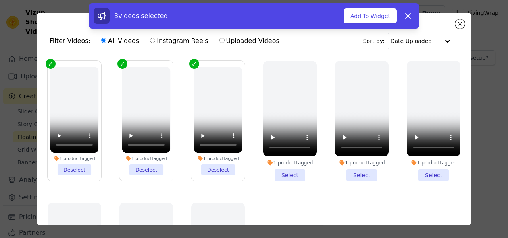
click at [291, 172] on li "1 product tagged Select" at bounding box center [290, 121] width 54 height 120
click at [0, 0] on input "1 product tagged Select" at bounding box center [0, 0] width 0 height 0
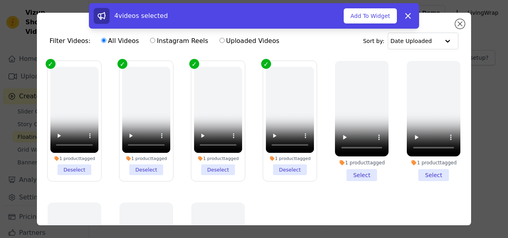
click at [353, 170] on li "1 product tagged Select" at bounding box center [362, 121] width 54 height 120
click at [0, 0] on input "1 product tagged Select" at bounding box center [0, 0] width 0 height 0
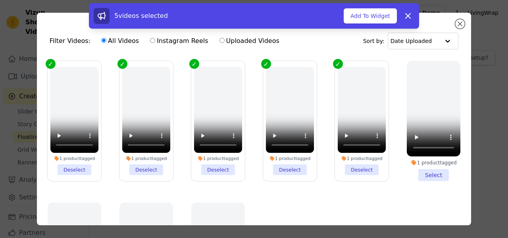
click at [421, 174] on li "1 product tagged Select" at bounding box center [434, 121] width 54 height 120
click at [0, 0] on input "1 product tagged Select" at bounding box center [0, 0] width 0 height 0
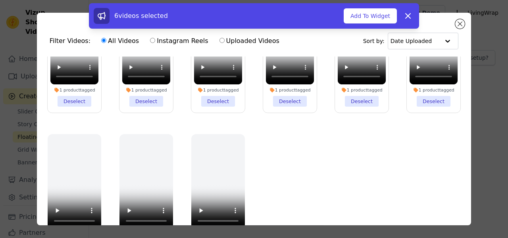
scroll to position [69, 0]
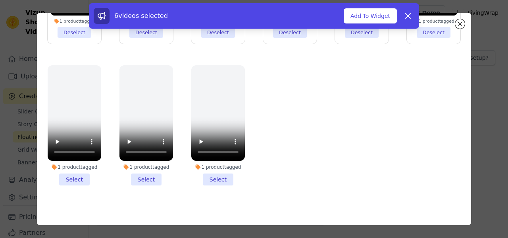
click at [210, 174] on li "1 product tagged Select" at bounding box center [218, 125] width 54 height 120
click at [0, 0] on input "1 product tagged Select" at bounding box center [0, 0] width 0 height 0
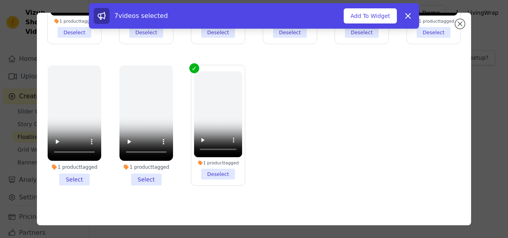
click at [139, 177] on li "1 product tagged Select" at bounding box center [147, 125] width 54 height 120
click at [0, 0] on input "1 product tagged Select" at bounding box center [0, 0] width 0 height 0
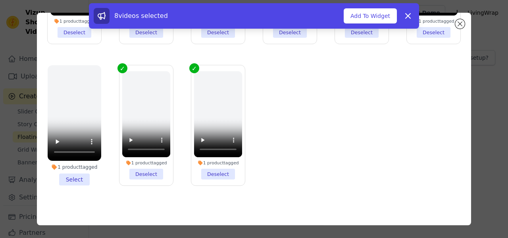
click at [80, 172] on li "1 product tagged Select" at bounding box center [75, 125] width 54 height 120
click at [0, 0] on input "1 product tagged Select" at bounding box center [0, 0] width 0 height 0
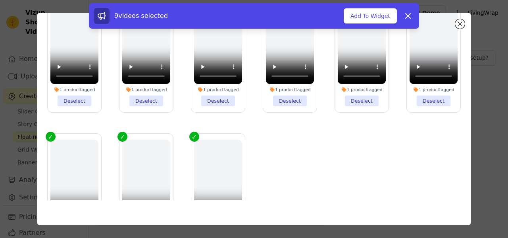
scroll to position [0, 0]
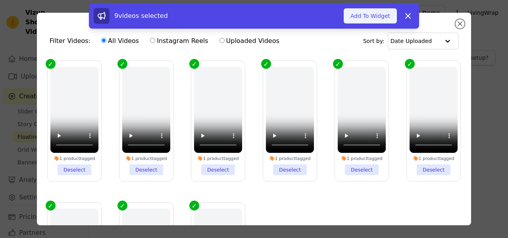
click at [363, 18] on button "Add To Widget" at bounding box center [370, 15] width 53 height 15
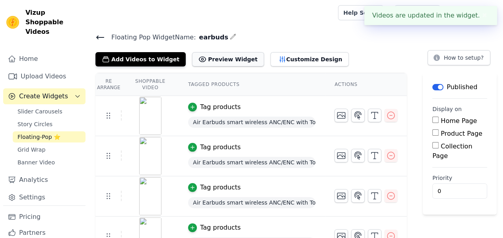
click at [230, 54] on button "Preview Widget" at bounding box center [228, 59] width 72 height 14
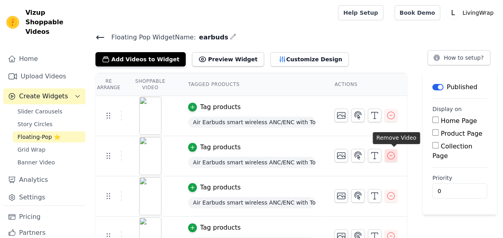
click at [393, 154] on icon "button" at bounding box center [390, 155] width 7 height 7
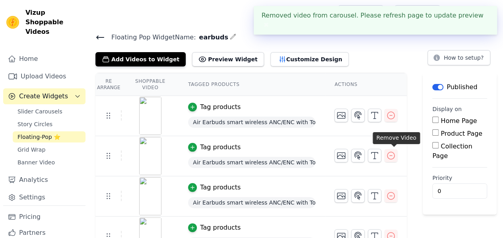
click at [393, 154] on icon "button" at bounding box center [390, 155] width 7 height 7
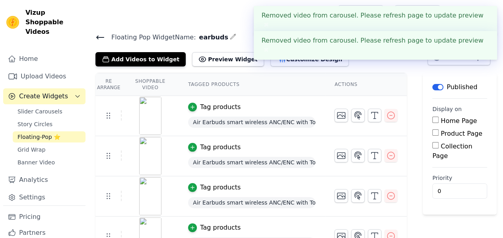
click at [393, 154] on icon "button" at bounding box center [390, 155] width 7 height 7
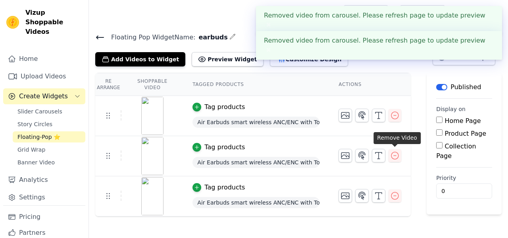
click at [393, 154] on icon "button" at bounding box center [396, 156] width 10 height 10
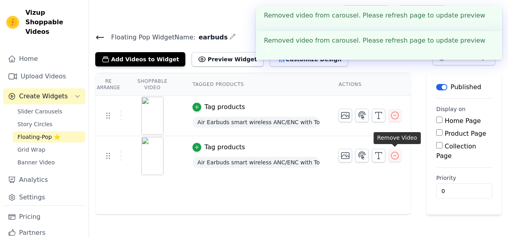
click at [393, 154] on icon "button" at bounding box center [396, 156] width 10 height 10
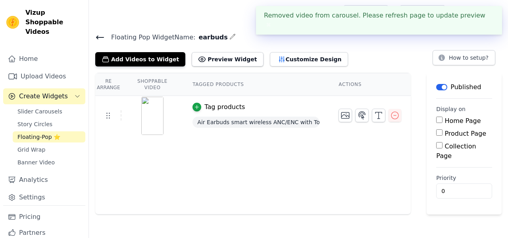
click at [441, 120] on input "Home Page" at bounding box center [440, 119] width 6 height 6
checkbox input "true"
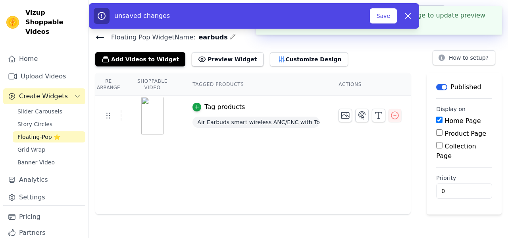
click at [439, 144] on input "Collection Page" at bounding box center [440, 145] width 6 height 6
checkbox input "true"
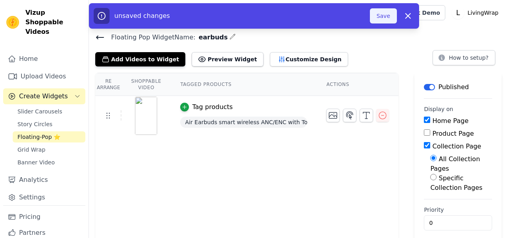
click at [389, 17] on button "Save" at bounding box center [383, 15] width 27 height 15
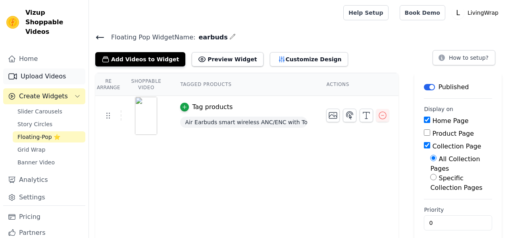
click at [44, 68] on link "Upload Videos" at bounding box center [44, 76] width 82 height 16
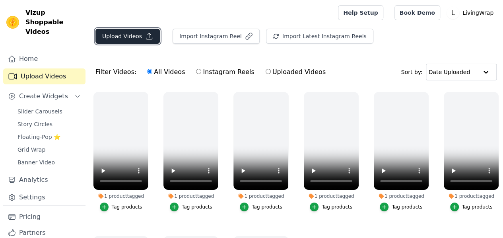
click at [119, 35] on button "Upload Videos" at bounding box center [127, 36] width 64 height 15
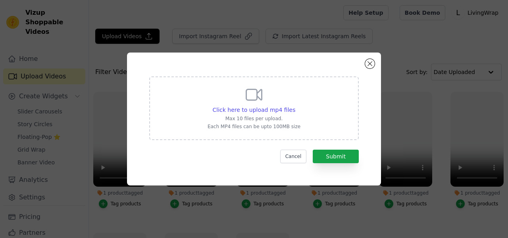
click at [239, 98] on div "Click here to upload mp4 files Max 10 files per upload. Each MP4 files can be u…" at bounding box center [254, 107] width 93 height 44
click at [295, 105] on input "Click here to upload mp4 files Max 10 files per upload. Each MP4 files can be u…" at bounding box center [295, 105] width 0 height 0
type input "C:\fakepath\The 5 Stages Of Unboxing Our Watches...mp4"
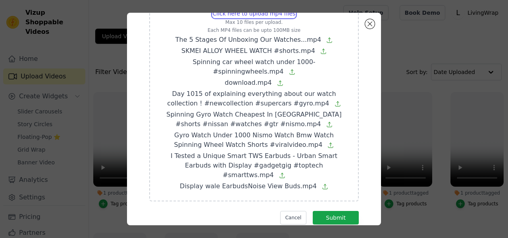
scroll to position [68, 0]
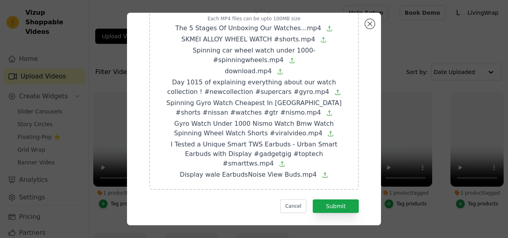
click at [286, 160] on icon at bounding box center [282, 163] width 6 height 6
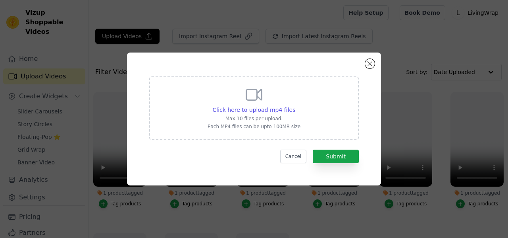
click at [297, 68] on div "Click here to upload mp4 files Max 10 files per upload. Each MP4 files can be u…" at bounding box center [254, 119] width 226 height 104
click at [371, 63] on button "Close modal" at bounding box center [370, 64] width 10 height 10
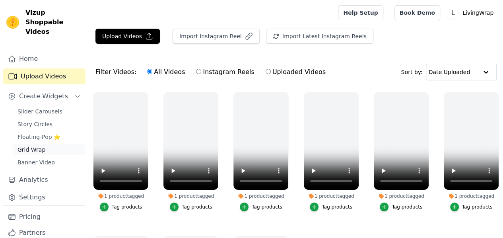
click at [24, 145] on span "Grid Wrap" at bounding box center [31, 149] width 28 height 8
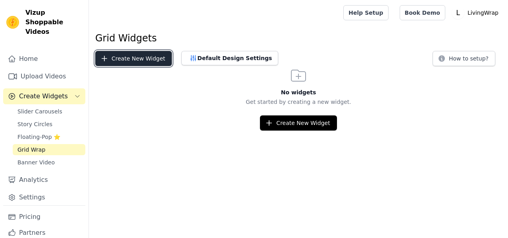
click at [146, 60] on button "Create New Widget" at bounding box center [133, 58] width 77 height 15
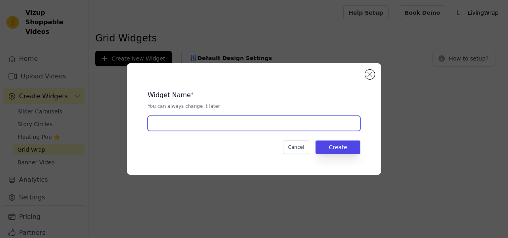
click at [216, 128] on input "text" at bounding box center [254, 123] width 213 height 15
type input "earbuds"
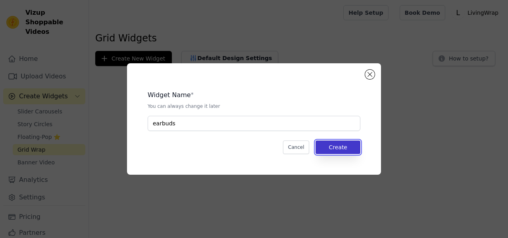
click at [350, 150] on button "Create" at bounding box center [338, 147] width 45 height 14
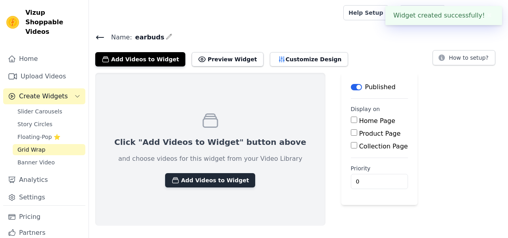
click at [199, 177] on button "Add Videos to Widget" at bounding box center [210, 180] width 90 height 14
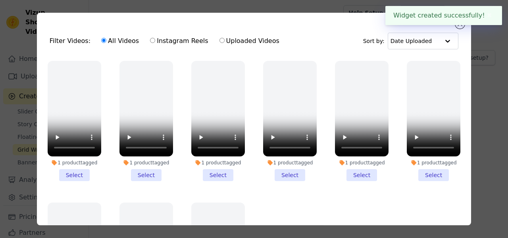
click at [74, 165] on li "1 product tagged Select" at bounding box center [75, 121] width 54 height 120
click at [0, 0] on input "1 product tagged Select" at bounding box center [0, 0] width 0 height 0
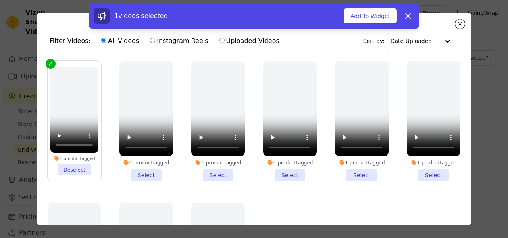
click at [145, 171] on li "1 product tagged Select" at bounding box center [147, 121] width 54 height 120
click at [0, 0] on input "1 product tagged Select" at bounding box center [0, 0] width 0 height 0
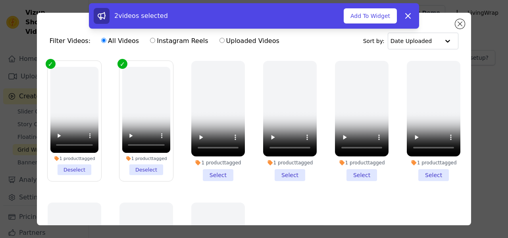
click at [212, 169] on li "1 product tagged Select" at bounding box center [218, 121] width 54 height 120
click at [0, 0] on input "1 product tagged Select" at bounding box center [0, 0] width 0 height 0
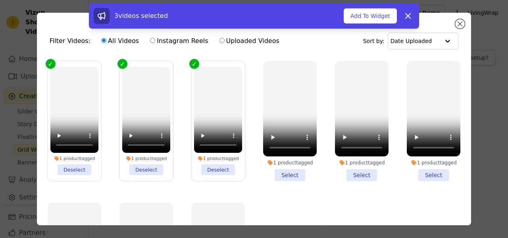
click at [275, 173] on li "1 product tagged Select" at bounding box center [290, 121] width 54 height 120
click at [0, 0] on input "1 product tagged Select" at bounding box center [0, 0] width 0 height 0
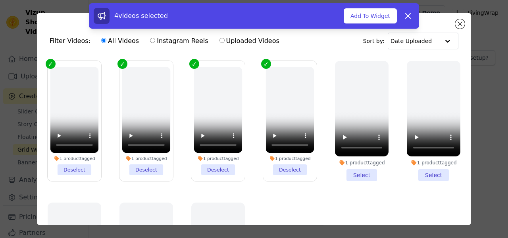
click at [344, 166] on li "1 product tagged Select" at bounding box center [362, 121] width 54 height 120
click at [0, 0] on input "1 product tagged Select" at bounding box center [0, 0] width 0 height 0
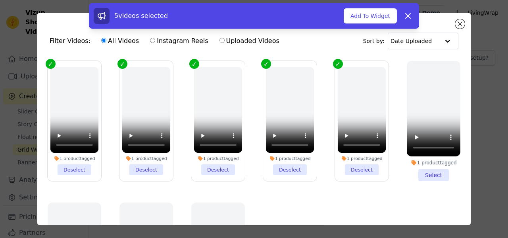
click at [447, 174] on li "1 product tagged Select" at bounding box center [434, 121] width 54 height 120
click at [0, 0] on input "1 product tagged Select" at bounding box center [0, 0] width 0 height 0
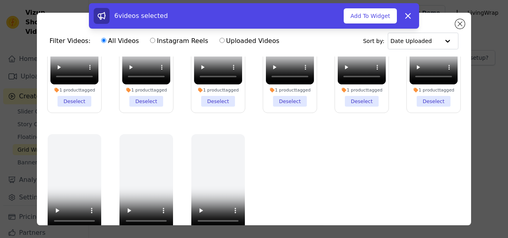
scroll to position [69, 0]
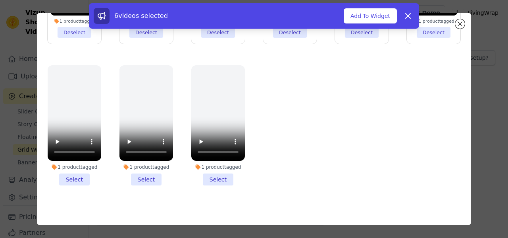
click at [208, 174] on li "1 product tagged Select" at bounding box center [218, 125] width 54 height 120
click at [0, 0] on input "1 product tagged Select" at bounding box center [0, 0] width 0 height 0
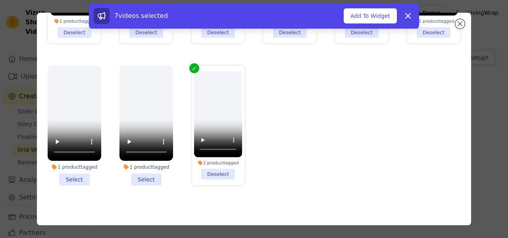
click at [143, 173] on li "1 product tagged Select" at bounding box center [147, 125] width 54 height 120
click at [0, 0] on input "1 product tagged Select" at bounding box center [0, 0] width 0 height 0
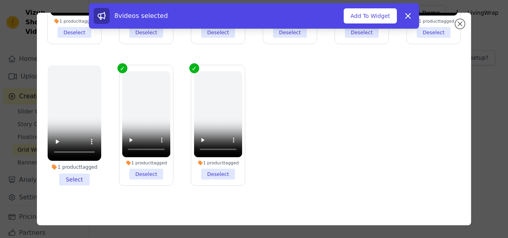
click at [73, 176] on li "1 product tagged Select" at bounding box center [75, 125] width 54 height 120
click at [0, 0] on input "1 product tagged Select" at bounding box center [0, 0] width 0 height 0
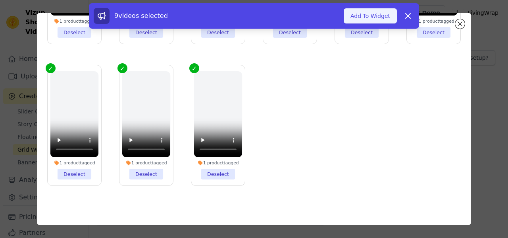
click at [362, 11] on button "Add To Widget" at bounding box center [370, 15] width 53 height 15
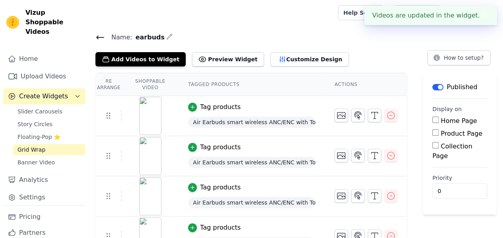
click at [437, 145] on input "Collection Page" at bounding box center [435, 145] width 6 height 6
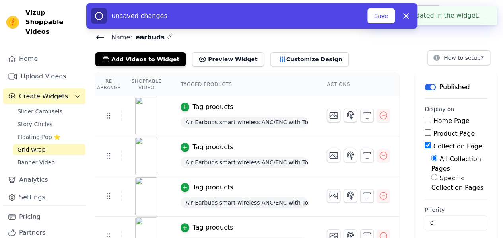
click at [433, 143] on label "Collection Page" at bounding box center [457, 146] width 49 height 8
click at [431, 143] on input "Collection Page" at bounding box center [427, 145] width 6 height 6
checkbox input "false"
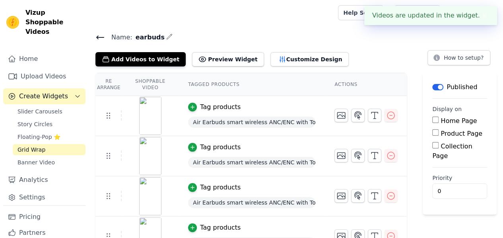
click at [438, 130] on input "Product Page" at bounding box center [435, 132] width 6 height 6
checkbox input "true"
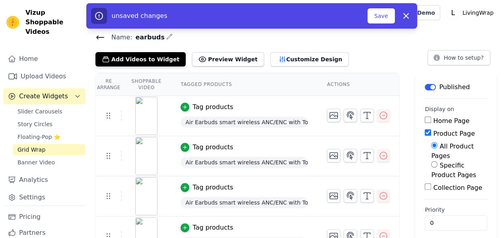
click at [435, 161] on label "Specific Product Pages" at bounding box center [453, 169] width 45 height 17
click at [435, 161] on input "Specific Product Pages" at bounding box center [434, 164] width 6 height 6
radio input "true"
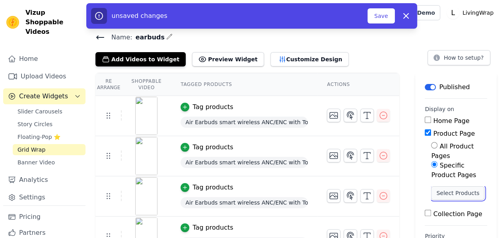
click at [434, 186] on button "Select Products" at bounding box center [457, 193] width 53 height 14
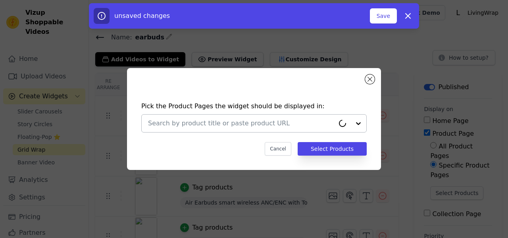
click at [326, 126] on input "text" at bounding box center [241, 123] width 187 height 10
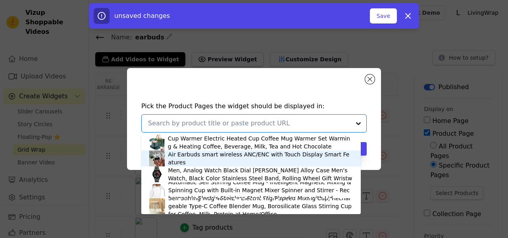
click at [285, 161] on div "Air Earbuds smart wireless ANC/ENC with Touch Display Smart Features" at bounding box center [260, 158] width 185 height 16
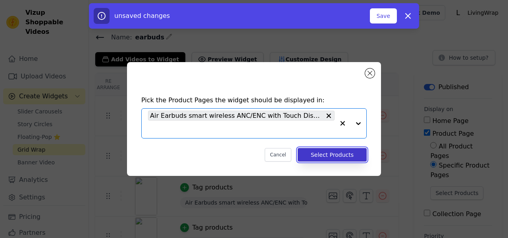
click at [314, 154] on button "Select Products" at bounding box center [332, 155] width 69 height 14
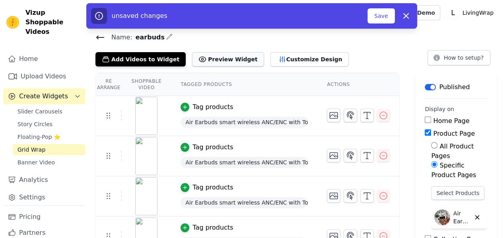
click at [207, 56] on button "Preview Widget" at bounding box center [228, 59] width 72 height 14
click at [41, 68] on link "Upload Videos" at bounding box center [44, 76] width 82 height 16
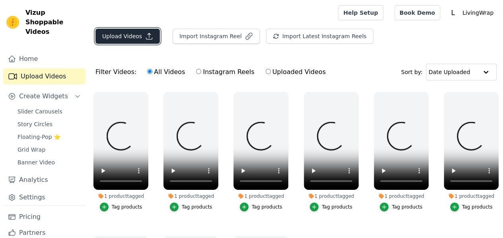
click at [114, 38] on button "Upload Videos" at bounding box center [127, 36] width 64 height 15
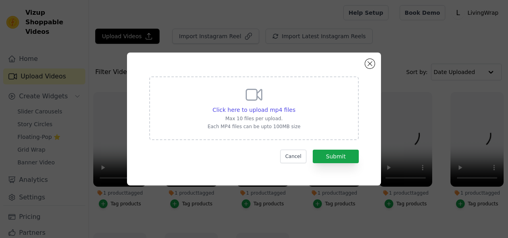
click at [216, 104] on div "Click here to upload mp4 files Max 10 files per upload. Each MP4 files can be u…" at bounding box center [254, 107] width 93 height 44
click at [295, 105] on input "Click here to upload mp4 files Max 10 files per upload. Each MP4 files can be u…" at bounding box center [295, 105] width 0 height 0
type input "C:\fakepath\This Watch is For Car Lovers!.mp4"
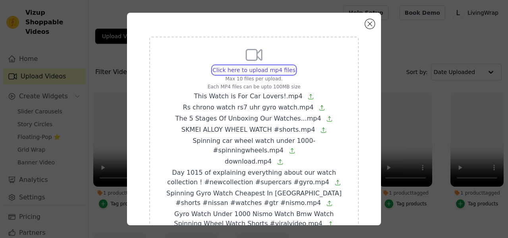
scroll to position [58, 0]
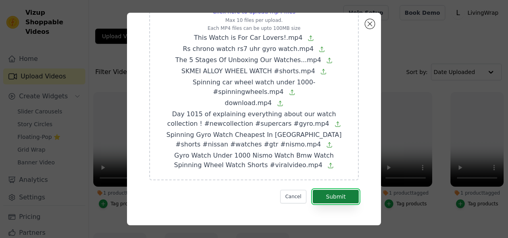
click at [340, 191] on button "Submit" at bounding box center [336, 196] width 46 height 14
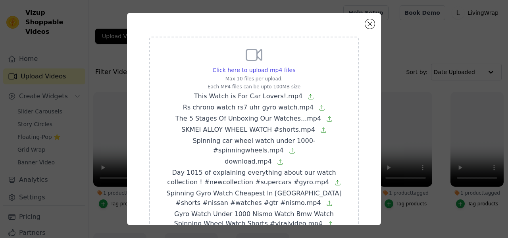
scroll to position [81, 0]
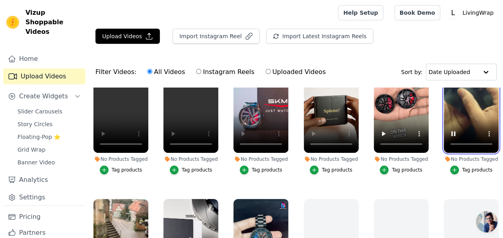
scroll to position [22, 0]
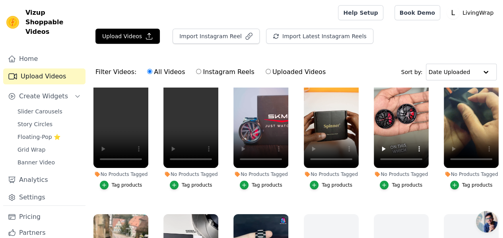
click at [483, 171] on div "No Products Tagged" at bounding box center [470, 174] width 55 height 6
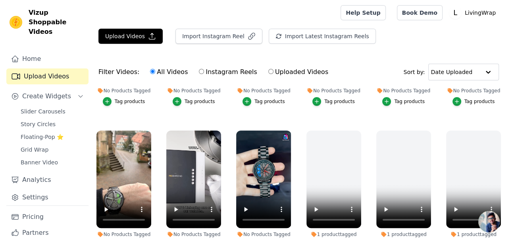
scroll to position [106, 0]
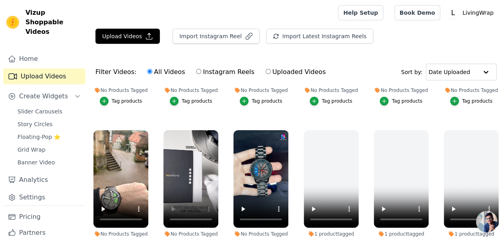
click at [230, 126] on div "No Products Tagged Tag products" at bounding box center [261, 191] width 64 height 131
click at [50, 107] on span "Slider Carousels" at bounding box center [39, 111] width 45 height 8
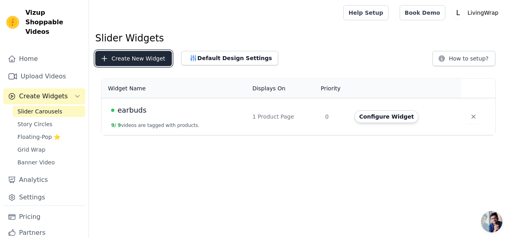
click at [116, 60] on button "Create New Widget" at bounding box center [133, 58] width 77 height 15
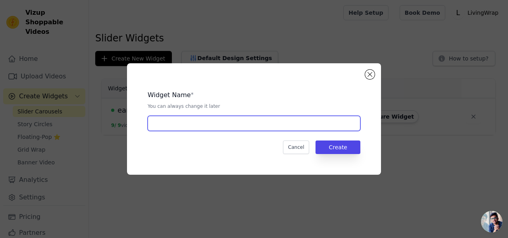
click at [180, 122] on input "text" at bounding box center [254, 123] width 213 height 15
type input "a"
type input "watch"
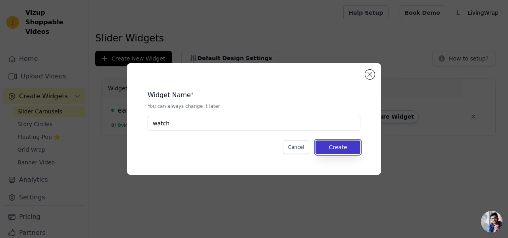
click at [349, 141] on button "Create" at bounding box center [338, 147] width 45 height 14
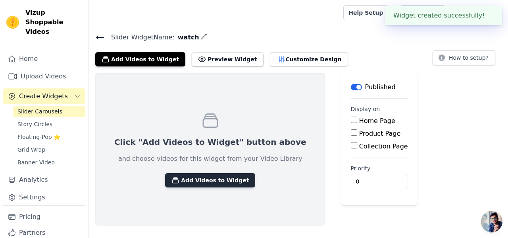
click at [227, 178] on button "Add Videos to Widget" at bounding box center [210, 180] width 90 height 14
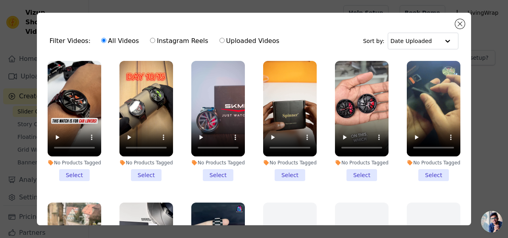
click at [81, 172] on li "No Products Tagged Select" at bounding box center [75, 121] width 54 height 120
click at [0, 0] on input "No Products Tagged Select" at bounding box center [0, 0] width 0 height 0
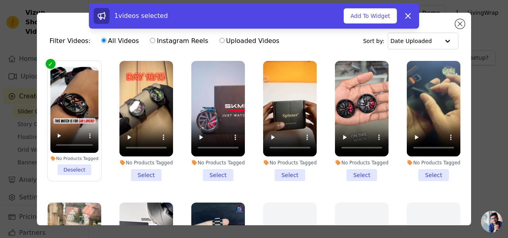
click at [140, 172] on li "No Products Tagged Select" at bounding box center [147, 121] width 54 height 120
click at [0, 0] on input "No Products Tagged Select" at bounding box center [0, 0] width 0 height 0
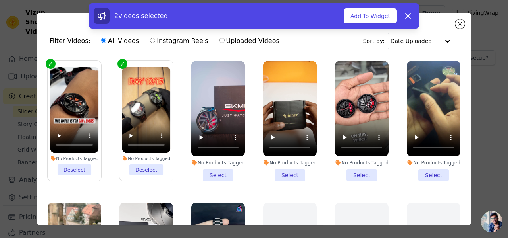
click at [224, 174] on li "No Products Tagged Select" at bounding box center [218, 121] width 54 height 120
click at [0, 0] on input "No Products Tagged Select" at bounding box center [0, 0] width 0 height 0
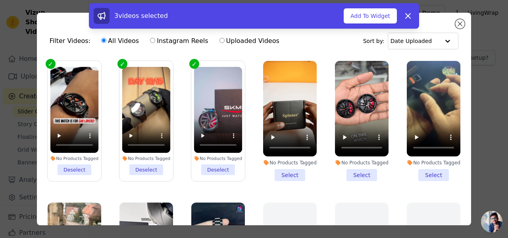
click at [282, 172] on li "No Products Tagged Select" at bounding box center [290, 121] width 54 height 120
click at [354, 174] on li "No Products Tagged Select" at bounding box center [362, 121] width 54 height 120
click at [0, 0] on input "No Products Tagged Select" at bounding box center [0, 0] width 0 height 0
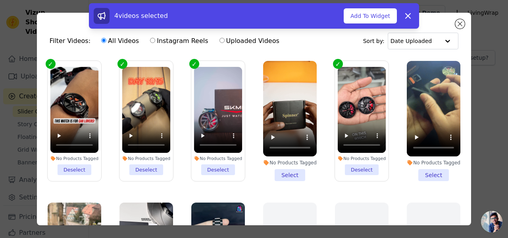
click at [279, 174] on li "No Products Tagged Select" at bounding box center [290, 121] width 54 height 120
click at [0, 0] on input "No Products Tagged Select" at bounding box center [0, 0] width 0 height 0
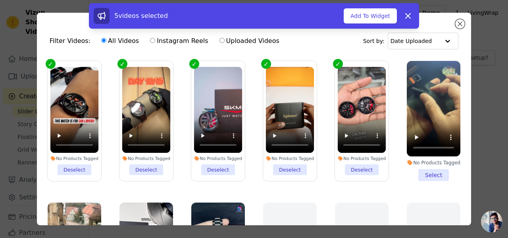
click at [433, 169] on li "No Products Tagged Select" at bounding box center [434, 121] width 54 height 120
click at [0, 0] on input "No Products Tagged Select" at bounding box center [0, 0] width 0 height 0
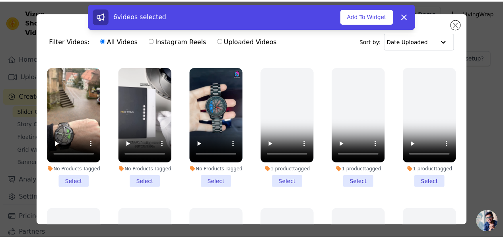
scroll to position [135, 0]
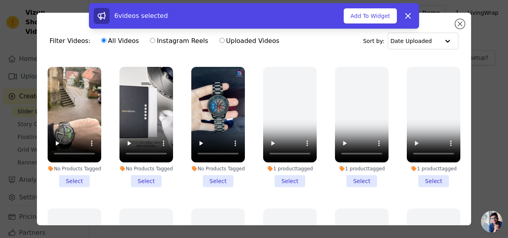
click at [213, 178] on li "No Products Tagged Select" at bounding box center [218, 127] width 54 height 120
click at [0, 0] on input "No Products Tagged Select" at bounding box center [0, 0] width 0 height 0
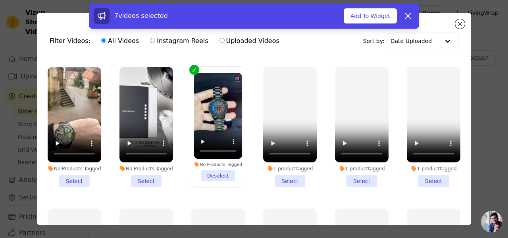
click at [139, 169] on li "No Products Tagged Select" at bounding box center [147, 127] width 54 height 120
click at [0, 0] on input "No Products Tagged Select" at bounding box center [0, 0] width 0 height 0
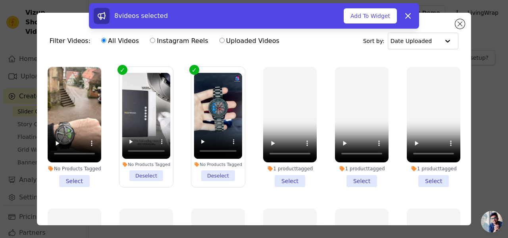
click at [75, 175] on li "No Products Tagged Select" at bounding box center [75, 127] width 54 height 120
click at [0, 0] on input "No Products Tagged Select" at bounding box center [0, 0] width 0 height 0
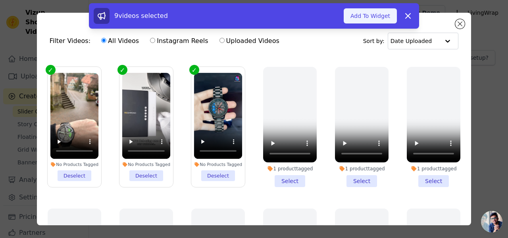
click at [360, 20] on button "Add To Widget" at bounding box center [370, 15] width 53 height 15
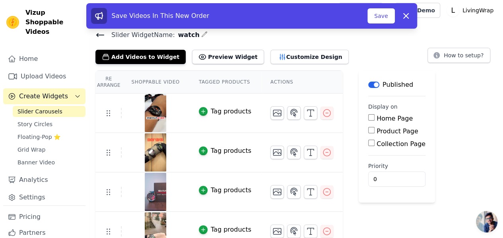
scroll to position [0, 0]
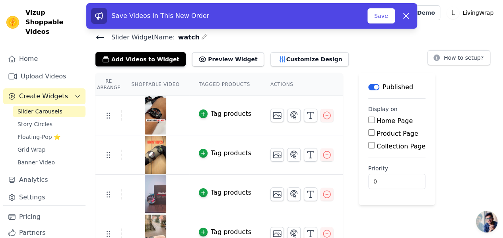
click at [376, 144] on label "Collection Page" at bounding box center [400, 146] width 49 height 8
click at [368, 144] on input "Collection Page" at bounding box center [371, 145] width 6 height 6
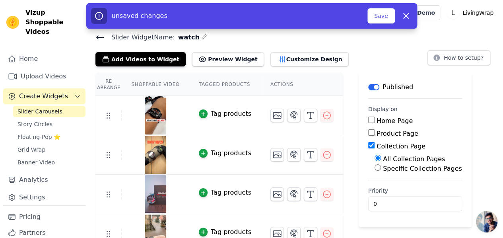
click at [376, 144] on label "Collection Page" at bounding box center [400, 146] width 49 height 8
click at [368, 144] on input "Collection Page" at bounding box center [371, 145] width 6 height 6
checkbox input "false"
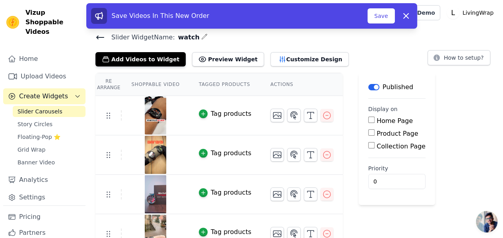
click at [376, 135] on label "Product Page" at bounding box center [397, 134] width 42 height 8
click at [368, 135] on input "Product Page" at bounding box center [371, 132] width 6 height 6
checkbox input "true"
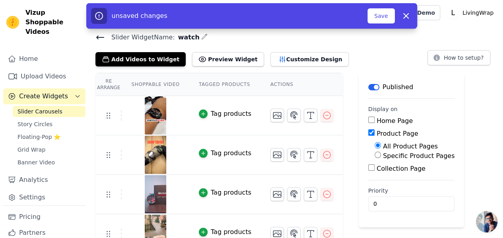
click at [383, 155] on label "Specific Product Pages" at bounding box center [419, 156] width 72 height 8
click at [379, 155] on input "Specific Product Pages" at bounding box center [377, 154] width 6 height 6
radio input "true"
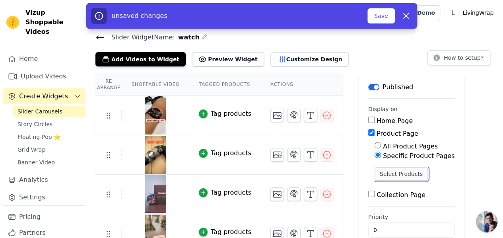
click at [374, 167] on button "Select Products" at bounding box center [400, 174] width 53 height 14
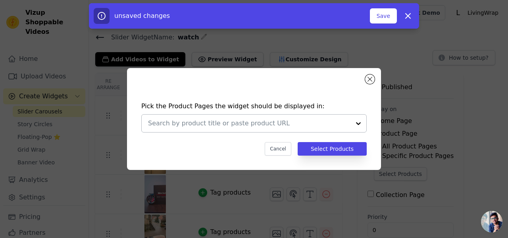
click at [314, 125] on input "text" at bounding box center [249, 123] width 203 height 10
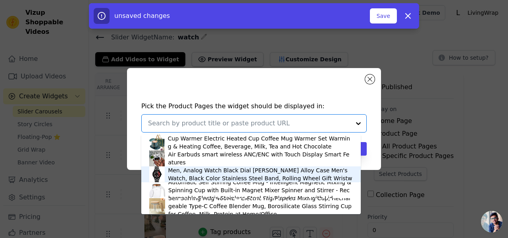
click at [266, 171] on div "Men's Spinning Car Wheels Rolling Creative Fashion Watches for Men, Analog Watc…" at bounding box center [260, 174] width 185 height 32
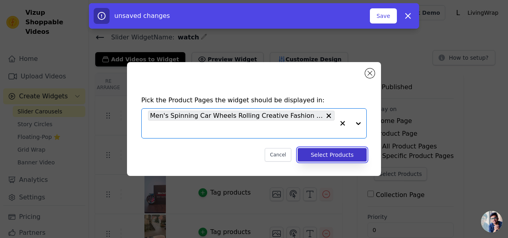
click at [328, 153] on button "Select Products" at bounding box center [332, 155] width 69 height 14
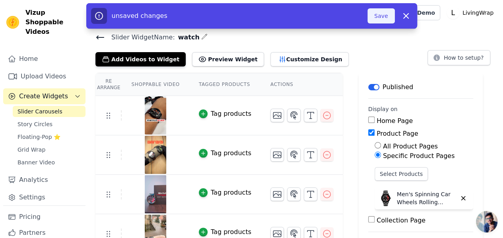
click at [384, 12] on button "Save" at bounding box center [380, 15] width 27 height 15
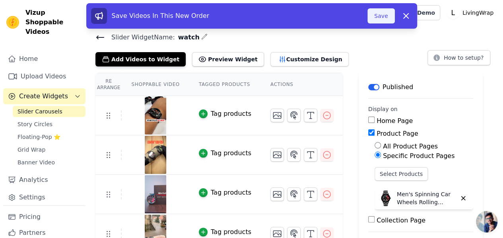
click at [377, 13] on button "Save" at bounding box center [380, 15] width 27 height 15
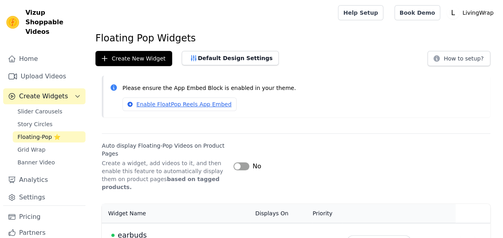
scroll to position [16, 0]
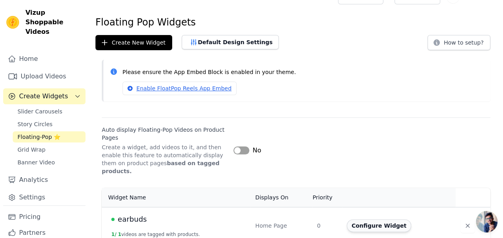
click at [401, 219] on button "Configure Widget" at bounding box center [378, 225] width 64 height 13
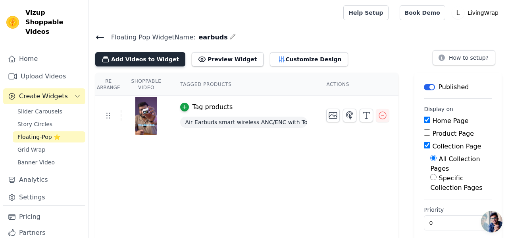
click at [117, 63] on button "Add Videos to Widget" at bounding box center [140, 59] width 90 height 14
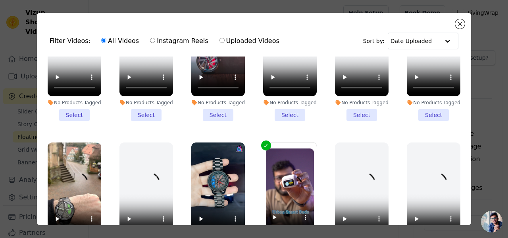
scroll to position [75, 0]
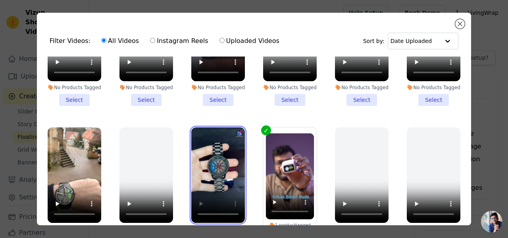
click at [227, 186] on video at bounding box center [218, 174] width 54 height 95
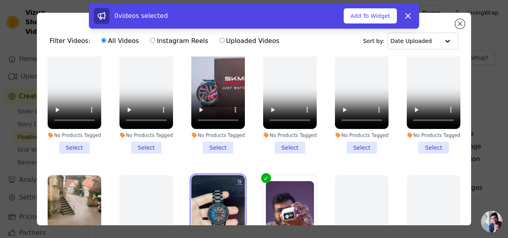
scroll to position [20, 0]
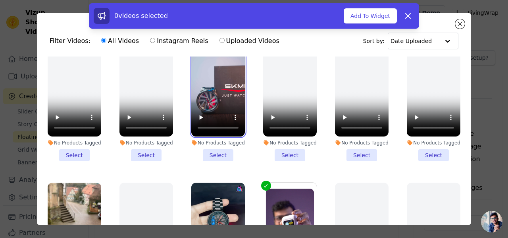
click at [226, 85] on video at bounding box center [218, 88] width 54 height 95
click at [209, 101] on video at bounding box center [218, 88] width 54 height 95
click at [212, 152] on li "No Products Tagged Select" at bounding box center [218, 101] width 54 height 120
click at [0, 0] on input "No Products Tagged Select" at bounding box center [0, 0] width 0 height 0
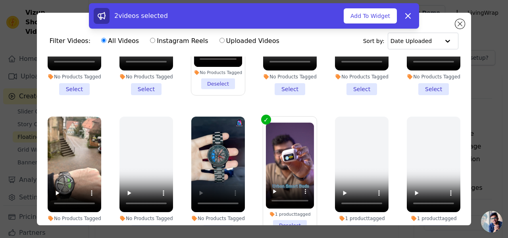
scroll to position [104, 0]
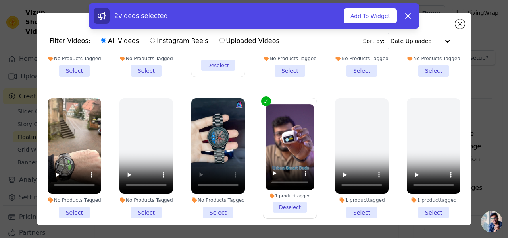
click at [207, 206] on li "No Products Tagged Select" at bounding box center [218, 158] width 54 height 120
click at [0, 0] on input "No Products Tagged Select" at bounding box center [0, 0] width 0 height 0
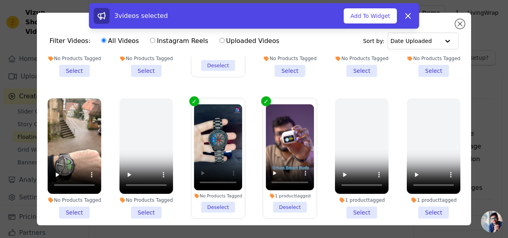
click at [77, 202] on li "No Products Tagged Select" at bounding box center [75, 158] width 54 height 120
click at [0, 0] on input "No Products Tagged Select" at bounding box center [0, 0] width 0 height 0
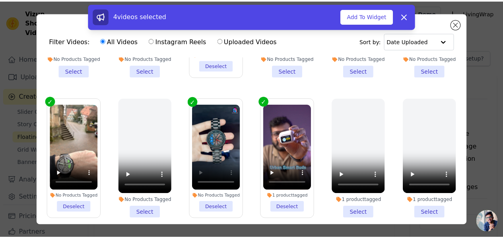
scroll to position [0, 0]
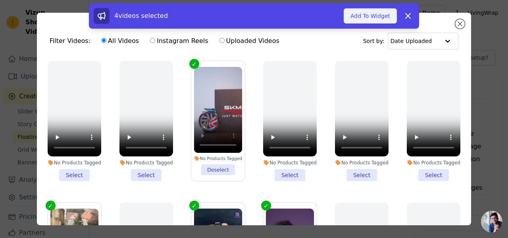
click at [369, 19] on button "Add To Widget" at bounding box center [370, 15] width 53 height 15
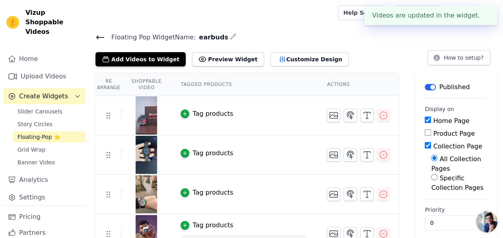
scroll to position [15, 0]
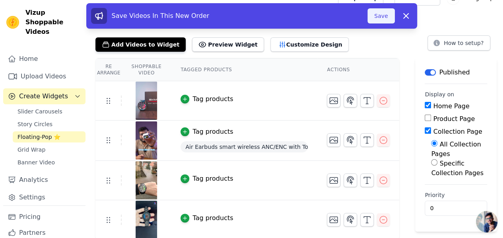
click at [381, 15] on button "Save" at bounding box center [380, 15] width 27 height 15
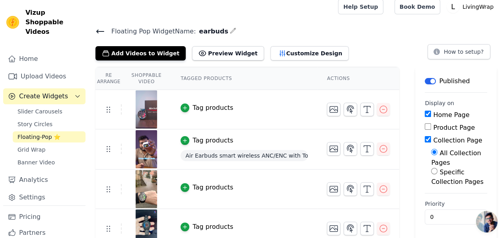
scroll to position [15, 0]
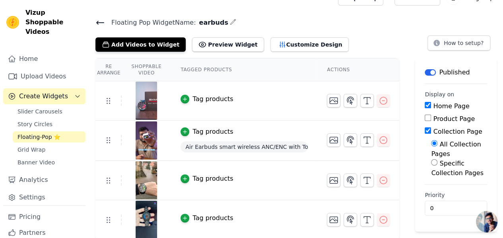
click at [183, 91] on td "Tag products" at bounding box center [244, 100] width 146 height 39
click at [182, 97] on icon "button" at bounding box center [185, 99] width 6 height 6
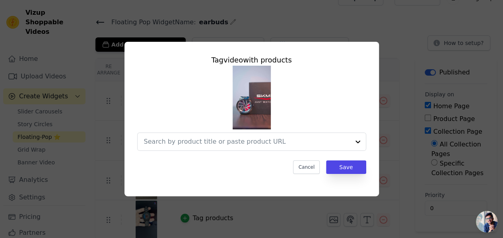
scroll to position [0, 0]
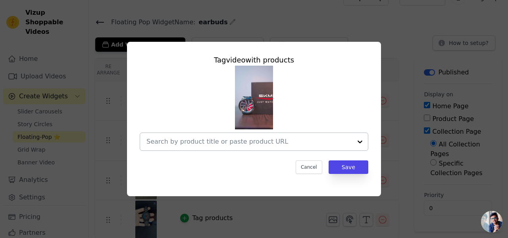
click at [267, 148] on div at bounding box center [250, 141] width 206 height 17
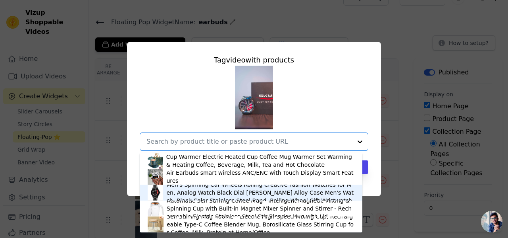
click at [244, 191] on div "Men's Spinning Car Wheels Rolling Creative Fashion Watches for Men, Analog Watc…" at bounding box center [260, 192] width 188 height 24
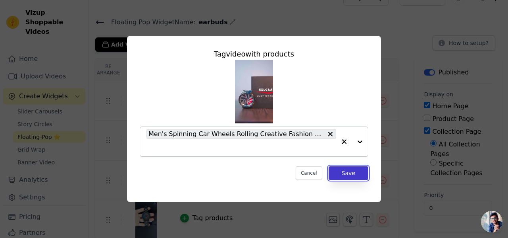
click at [348, 174] on button "Save" at bounding box center [349, 173] width 40 height 14
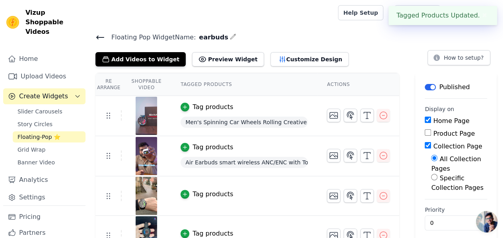
scroll to position [15, 0]
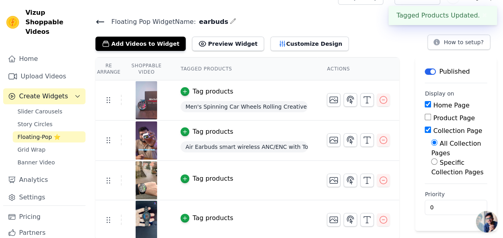
click at [192, 178] on div "Tag products" at bounding box center [212, 179] width 41 height 10
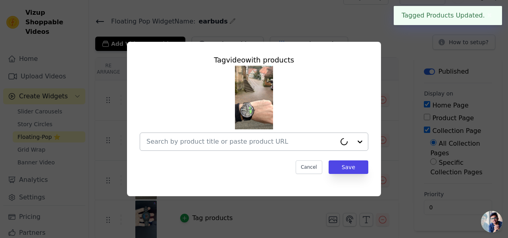
click at [224, 142] on input "text" at bounding box center [242, 142] width 190 height 10
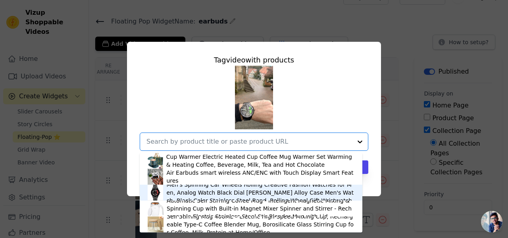
click at [207, 194] on div "Men's Spinning Car Wheels Rolling Creative Fashion Watches for Men, Analog Watc…" at bounding box center [260, 192] width 188 height 24
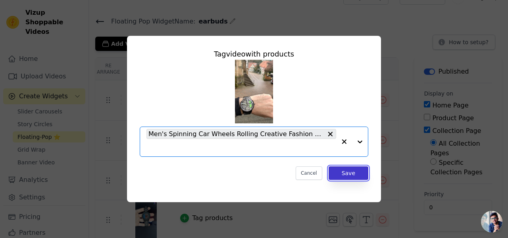
click at [347, 171] on button "Save" at bounding box center [349, 173] width 40 height 14
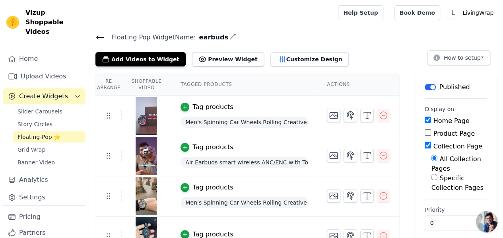
scroll to position [16, 0]
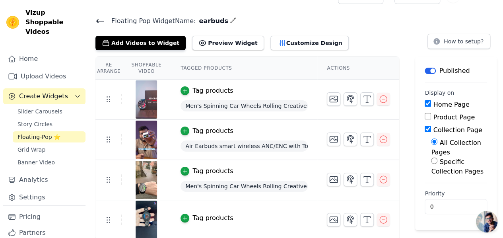
click at [196, 218] on div "Tag products" at bounding box center [212, 218] width 41 height 10
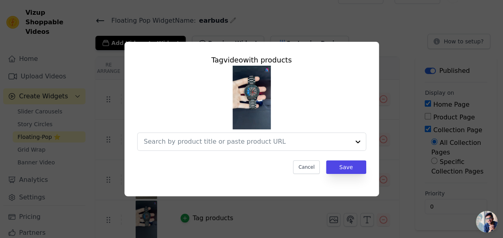
scroll to position [0, 0]
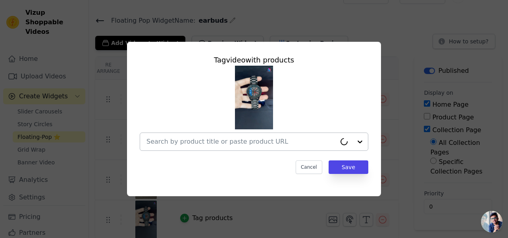
click at [242, 140] on input "text" at bounding box center [242, 142] width 190 height 10
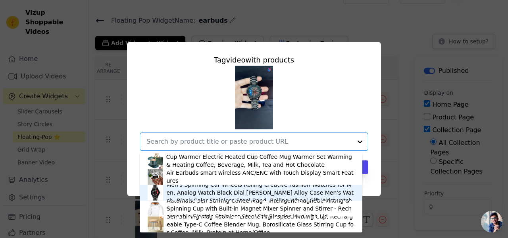
click at [228, 195] on div "Men's Spinning Car Wheels Rolling Creative Fashion Watches for Men, Analog Watc…" at bounding box center [260, 192] width 188 height 24
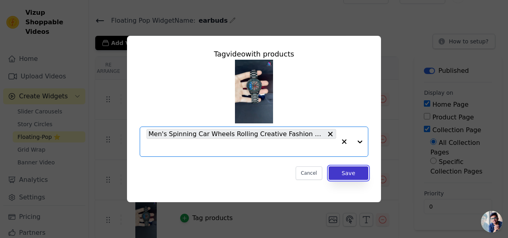
click at [340, 175] on button "Save" at bounding box center [349, 173] width 40 height 14
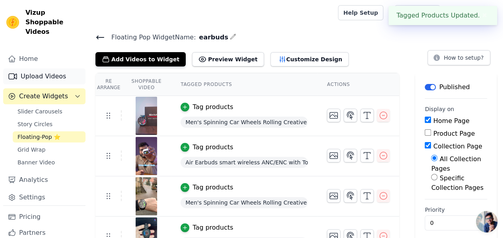
click at [29, 68] on link "Upload Videos" at bounding box center [44, 76] width 82 height 16
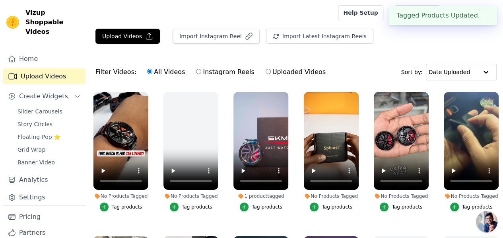
click at [132, 203] on div "Tag products" at bounding box center [127, 206] width 31 height 6
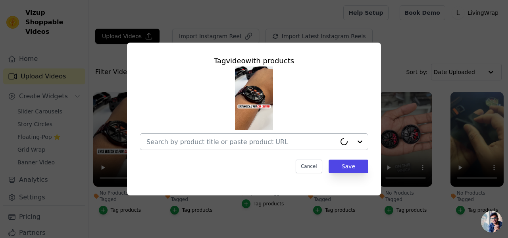
click at [214, 147] on div at bounding box center [242, 141] width 190 height 16
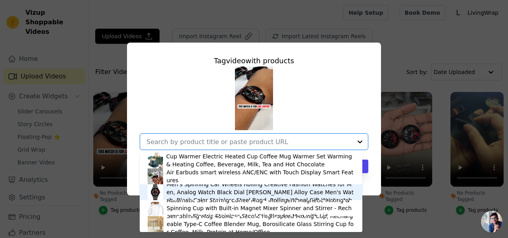
click at [221, 193] on div "Men's Spinning Car Wheels Rolling Creative Fashion Watches for Men, Analog Watc…" at bounding box center [260, 192] width 188 height 24
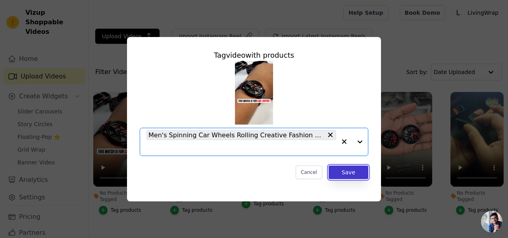
click at [353, 174] on button "Save" at bounding box center [349, 172] width 40 height 14
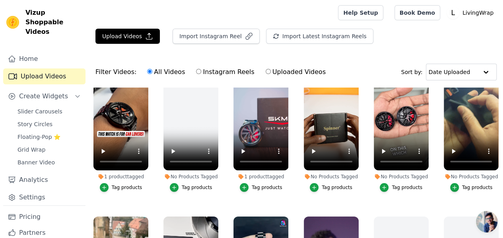
scroll to position [20, 0]
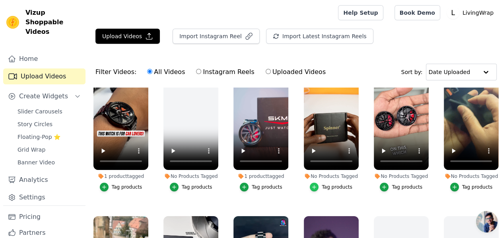
click at [315, 184] on icon "button" at bounding box center [314, 187] width 6 height 6
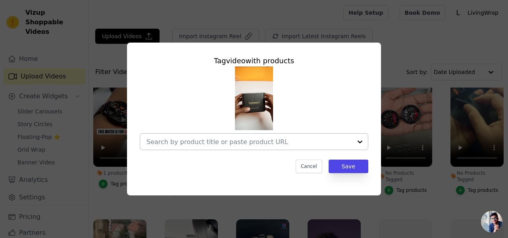
click at [247, 138] on input "No Products Tagged Tag video with products Cancel Save Tag products" at bounding box center [250, 142] width 206 height 8
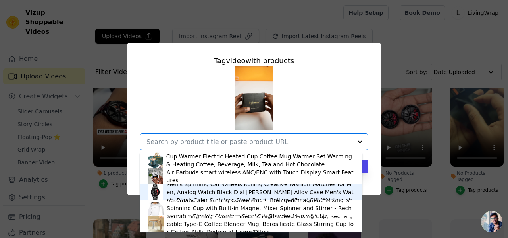
click at [228, 193] on div "Men's Spinning Car Wheels Rolling Creative Fashion Watches for Men, Analog Watc…" at bounding box center [260, 192] width 188 height 24
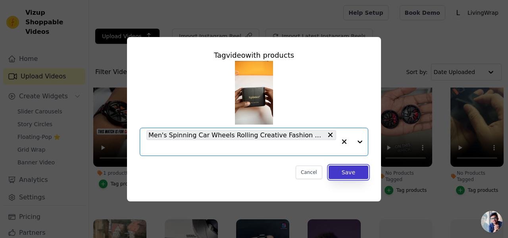
click at [350, 168] on button "Save" at bounding box center [349, 172] width 40 height 14
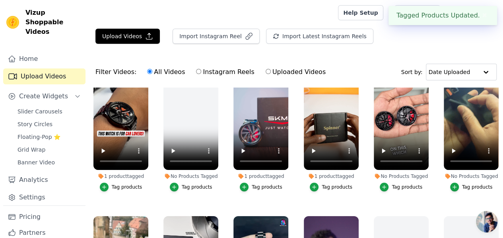
click at [399, 184] on button "Tag products" at bounding box center [400, 186] width 43 height 9
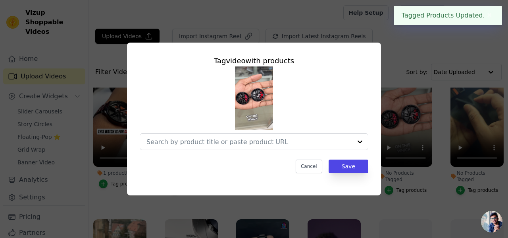
click at [265, 131] on div at bounding box center [254, 107] width 229 height 83
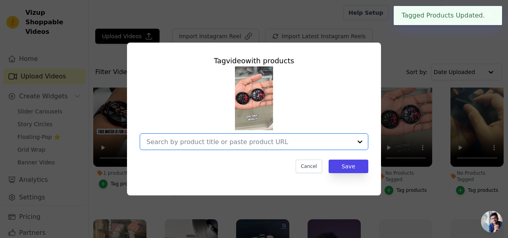
click at [275, 144] on input "No Products Tagged Tag video with products Option undefined, selected. Select i…" at bounding box center [250, 142] width 206 height 8
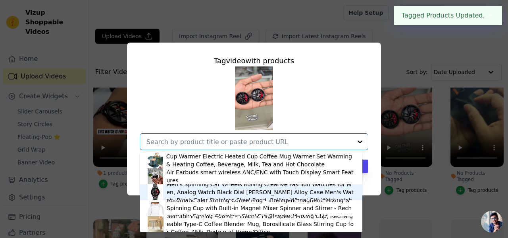
click at [239, 186] on div "Men's Spinning Car Wheels Rolling Creative Fashion Watches for Men, Analog Watc…" at bounding box center [260, 192] width 188 height 24
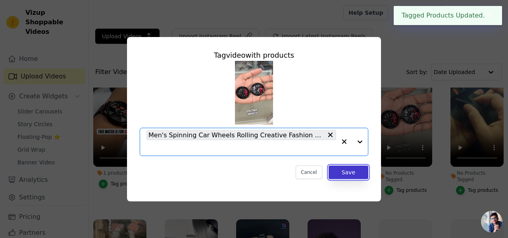
click at [358, 169] on button "Save" at bounding box center [349, 172] width 40 height 14
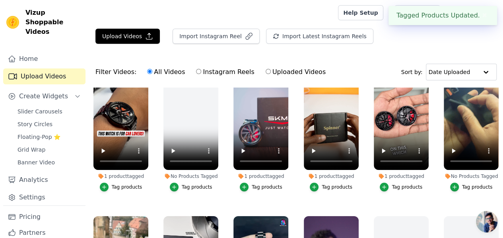
click at [463, 184] on div "Tag products" at bounding box center [477, 187] width 31 height 6
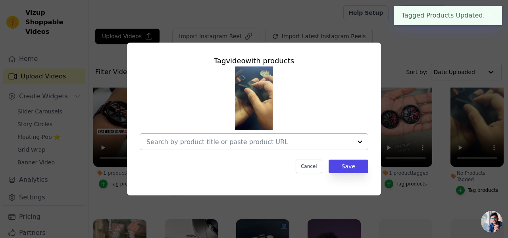
click at [295, 139] on input "No Products Tagged Tag video with products Cancel Save Tag products" at bounding box center [250, 142] width 206 height 8
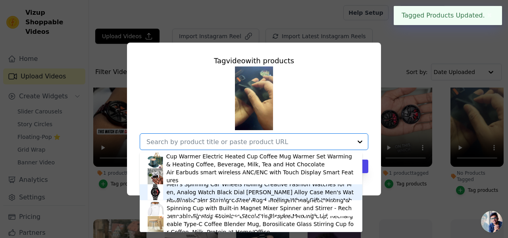
click at [216, 193] on div "Men's Spinning Car Wheels Rolling Creative Fashion Watches for Men, Analog Watc…" at bounding box center [260, 192] width 188 height 24
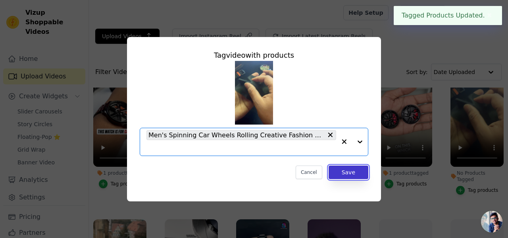
click at [358, 173] on button "Save" at bounding box center [349, 172] width 40 height 14
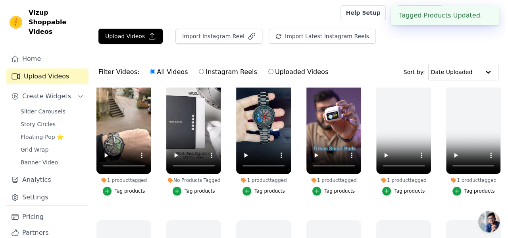
scroll to position [160, 0]
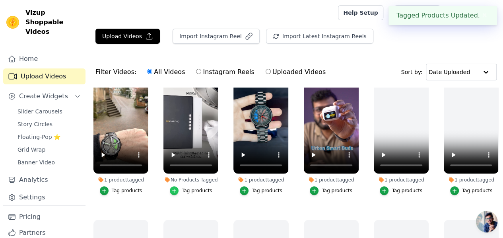
click at [175, 188] on icon "button" at bounding box center [174, 191] width 6 height 6
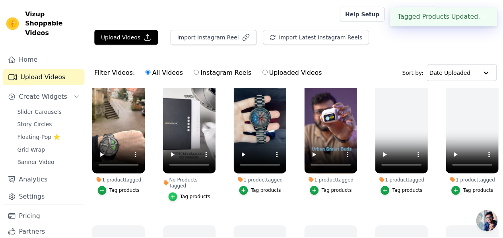
scroll to position [161, 0]
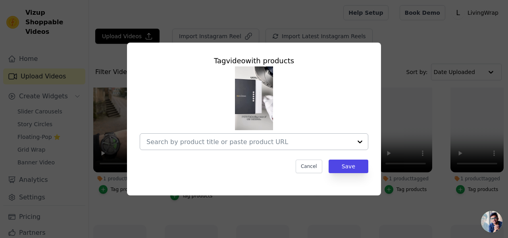
click at [253, 141] on input "No Products Tagged Tag video with products Cancel Save Tag products" at bounding box center [250, 142] width 206 height 8
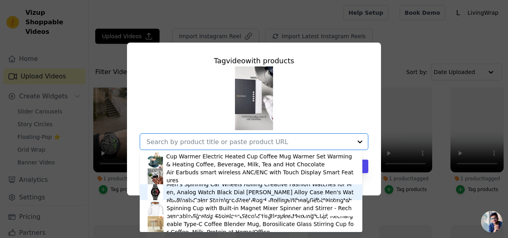
click at [243, 190] on div "Men's Spinning Car Wheels Rolling Creative Fashion Watches for Men, Analog Watc…" at bounding box center [260, 192] width 188 height 24
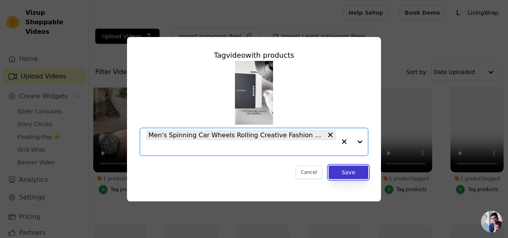
click at [348, 174] on button "Save" at bounding box center [349, 172] width 40 height 14
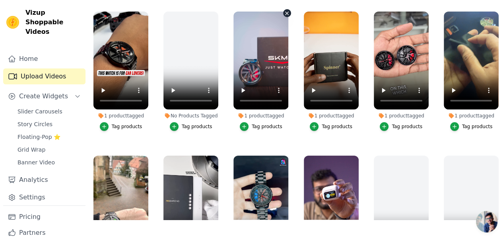
scroll to position [0, 0]
